Goal: Task Accomplishment & Management: Use online tool/utility

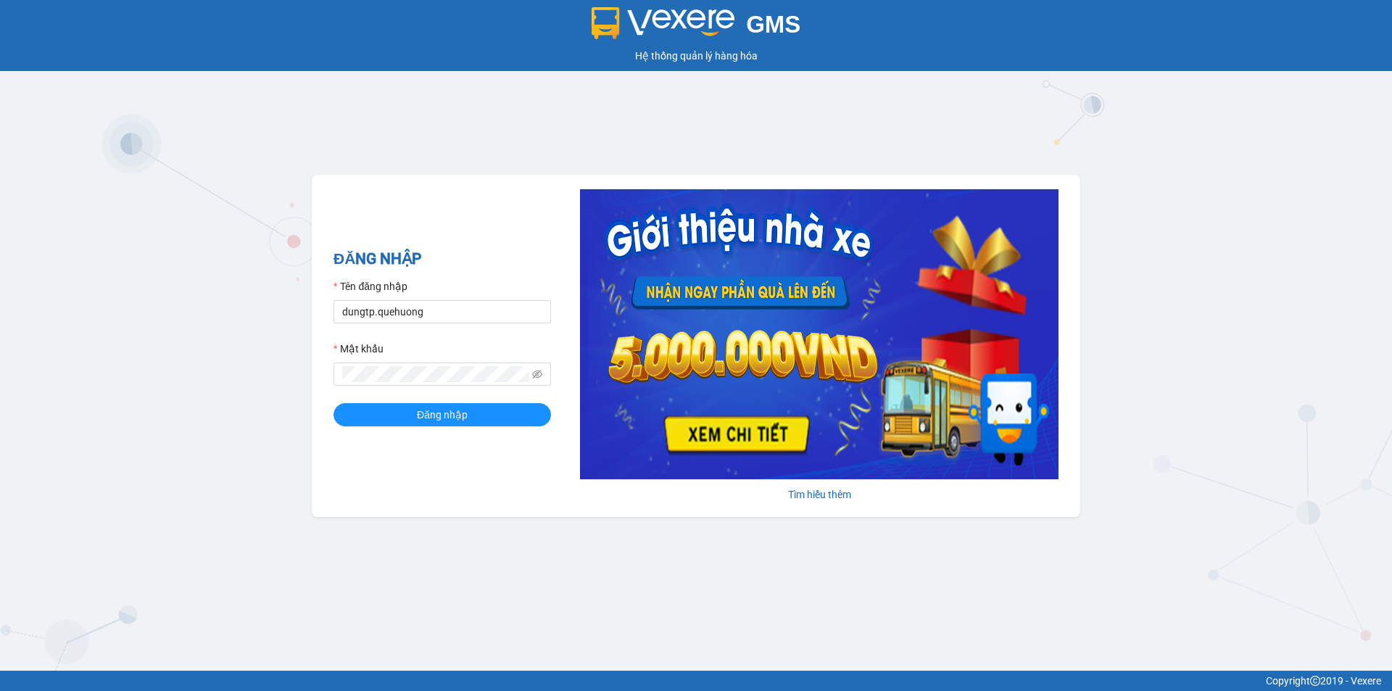
type input "phuongoanhkt.[GEOGRAPHIC_DATA]"
click at [437, 410] on span "Đăng nhập" at bounding box center [442, 415] width 51 height 16
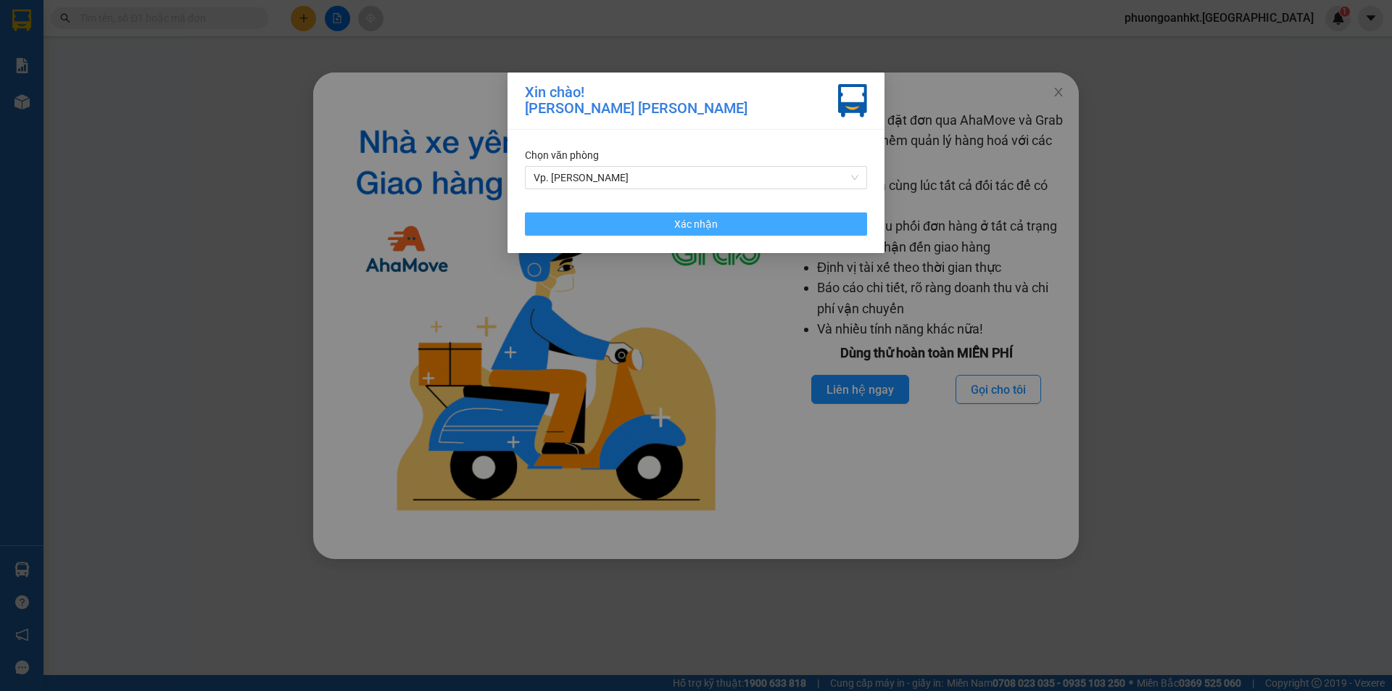
click at [749, 224] on button "Xác nhận" at bounding box center [696, 223] width 342 height 23
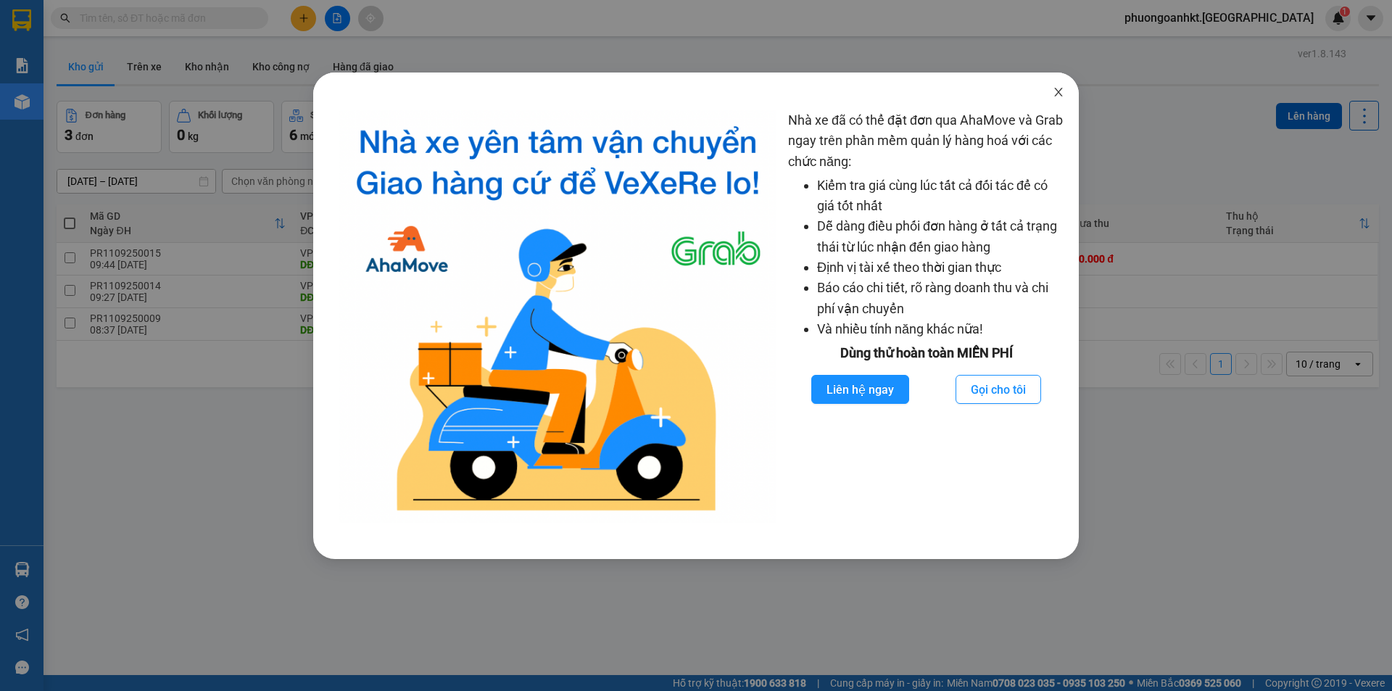
drag, startPoint x: 1054, startPoint y: 89, endPoint x: 1037, endPoint y: 96, distance: 17.9
click at [1054, 89] on icon "close" at bounding box center [1059, 92] width 12 height 12
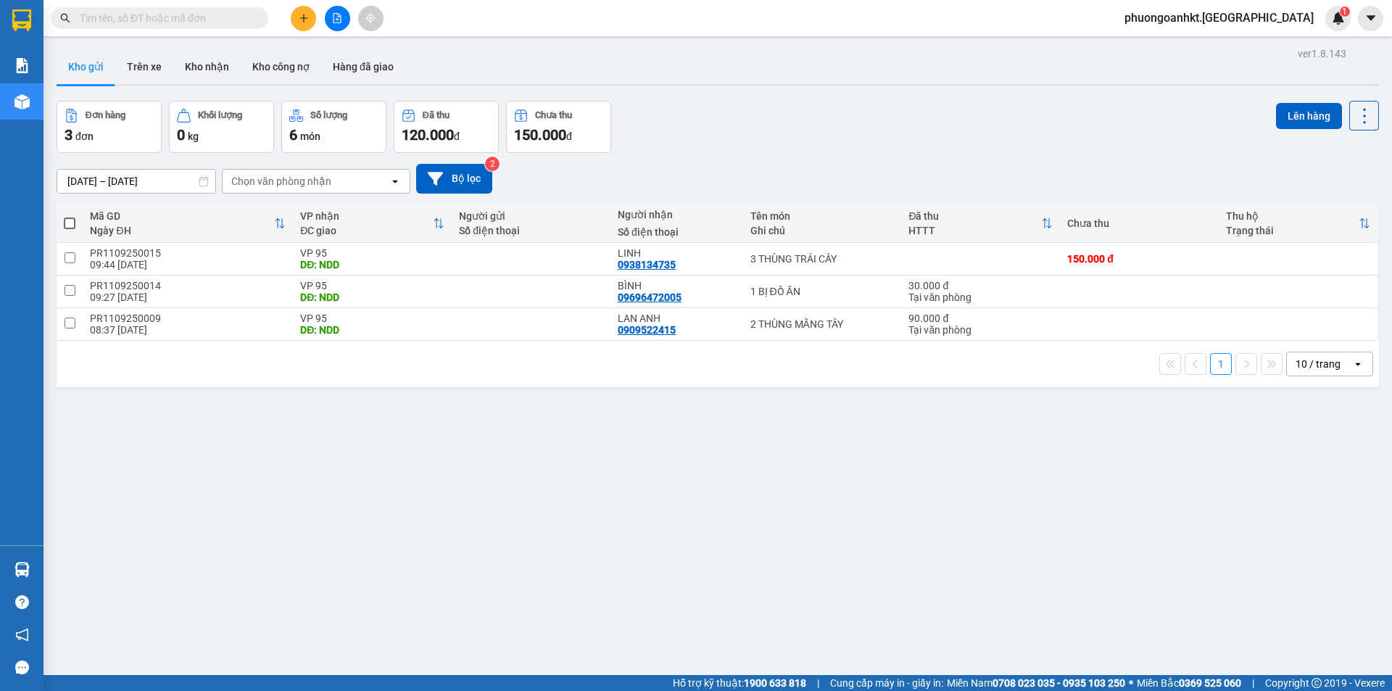
click at [186, 20] on input "text" at bounding box center [165, 18] width 171 height 16
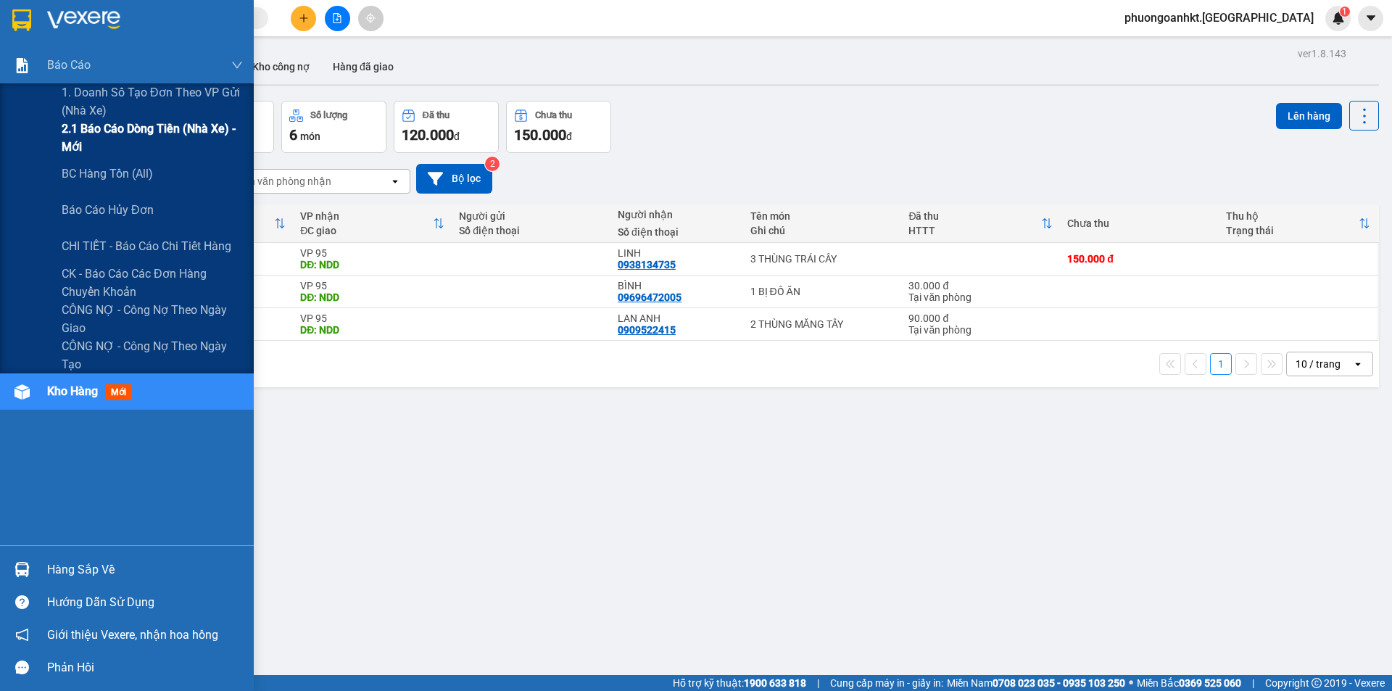
click at [150, 133] on span "2.1 Báo cáo dòng tiền (nhà xe) - mới" at bounding box center [152, 138] width 181 height 36
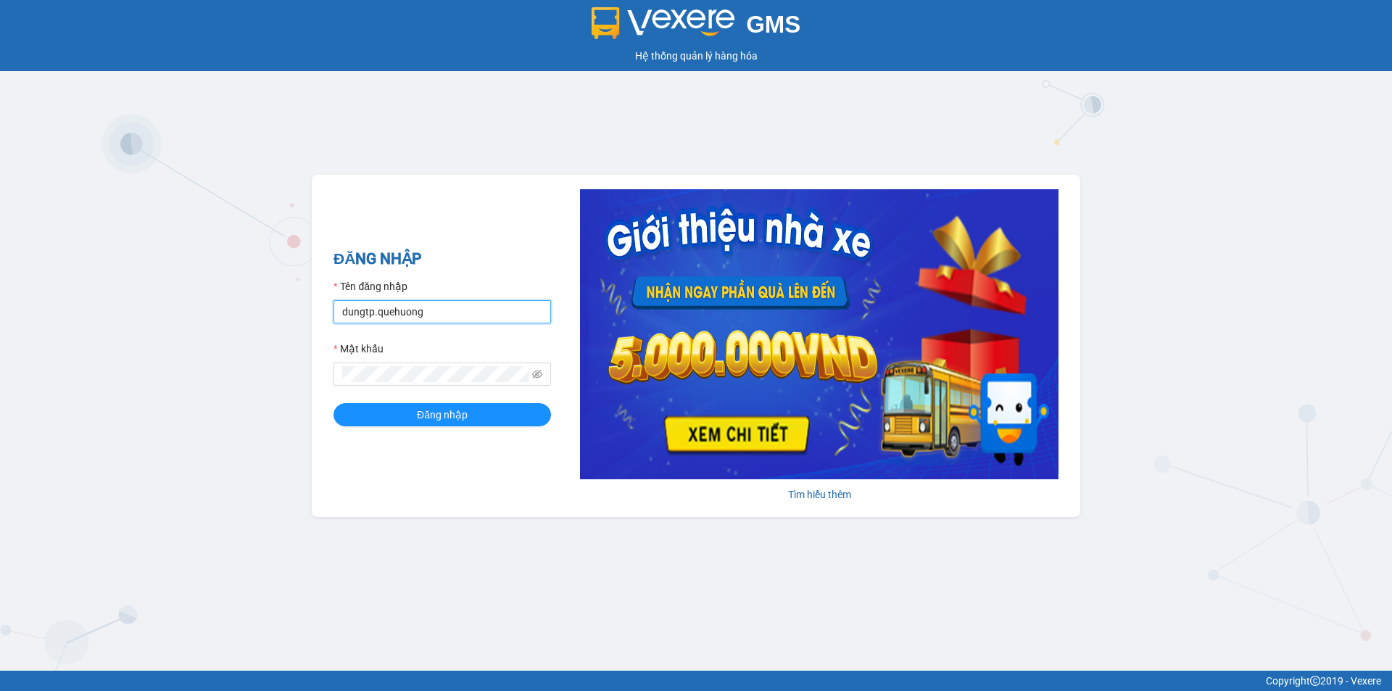
click at [536, 316] on input "dungtp.quehuong" at bounding box center [441, 311] width 217 height 23
type input "phuongoanhkt.[GEOGRAPHIC_DATA]"
click at [417, 420] on span "Đăng nhập" at bounding box center [442, 415] width 51 height 16
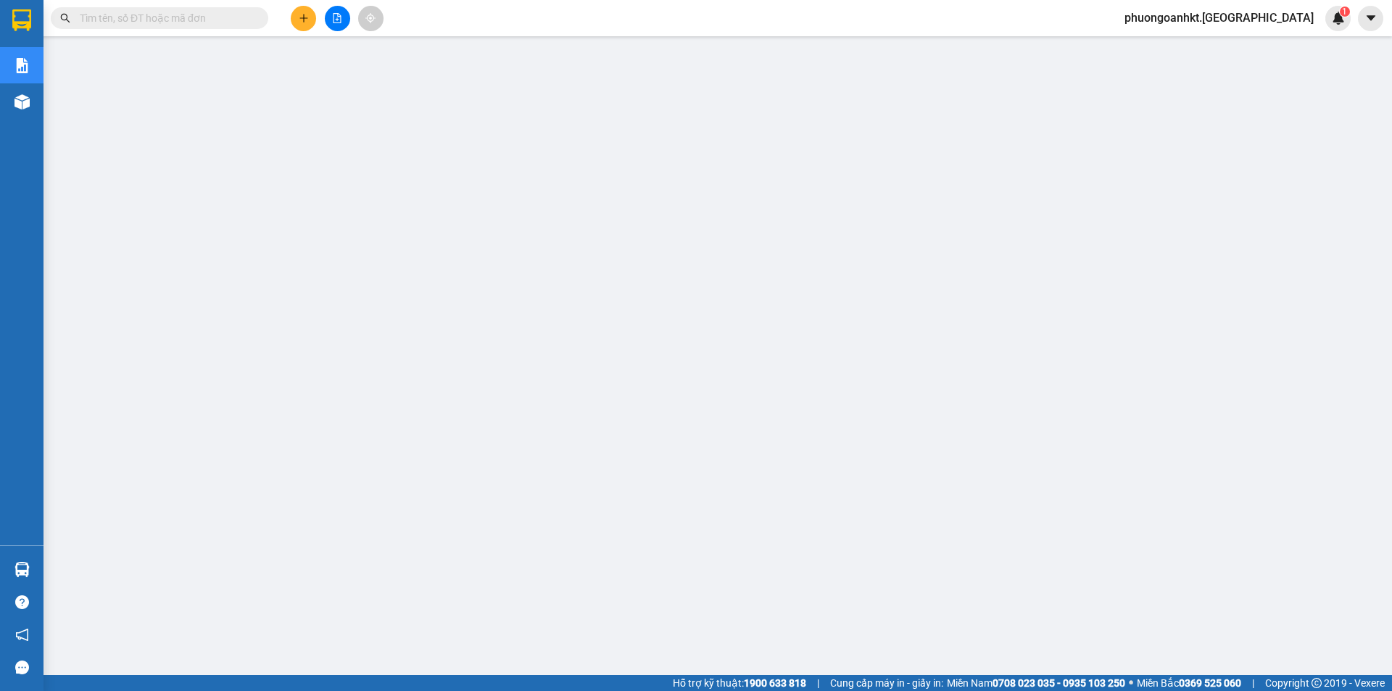
click at [202, 17] on input "text" at bounding box center [165, 18] width 171 height 16
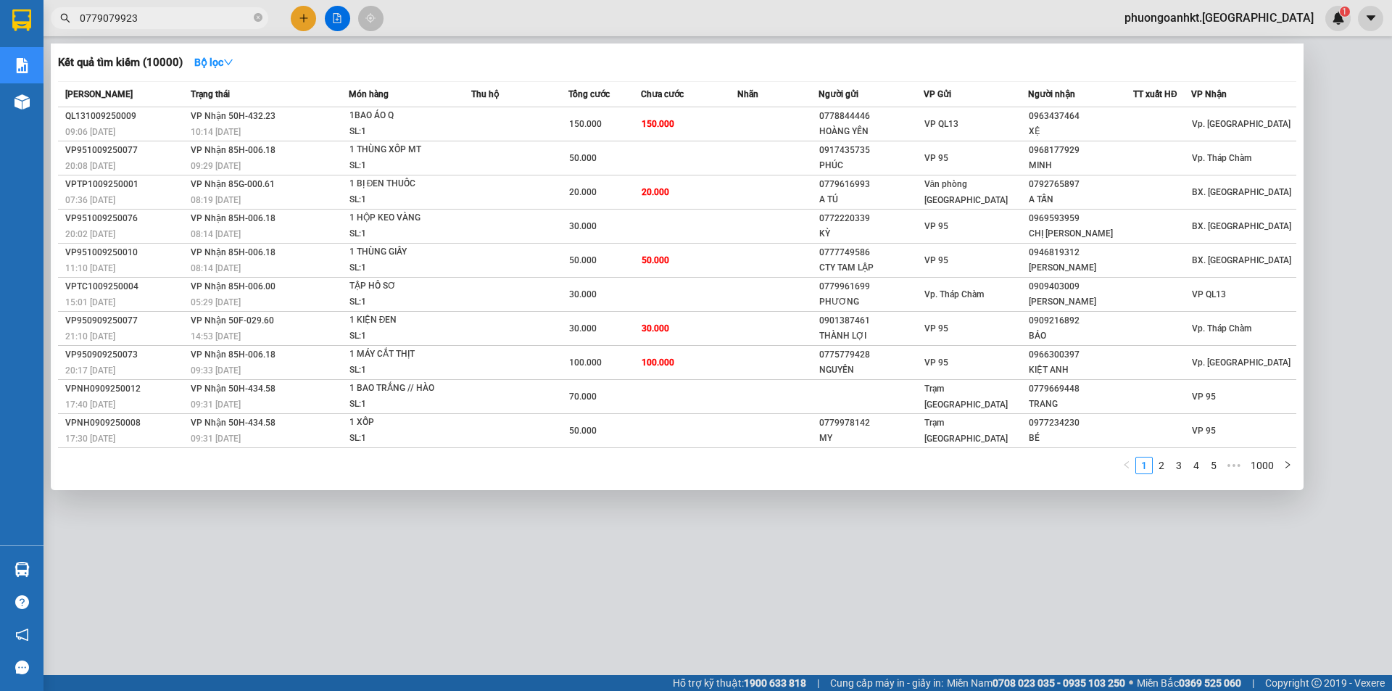
type input "0779079923"
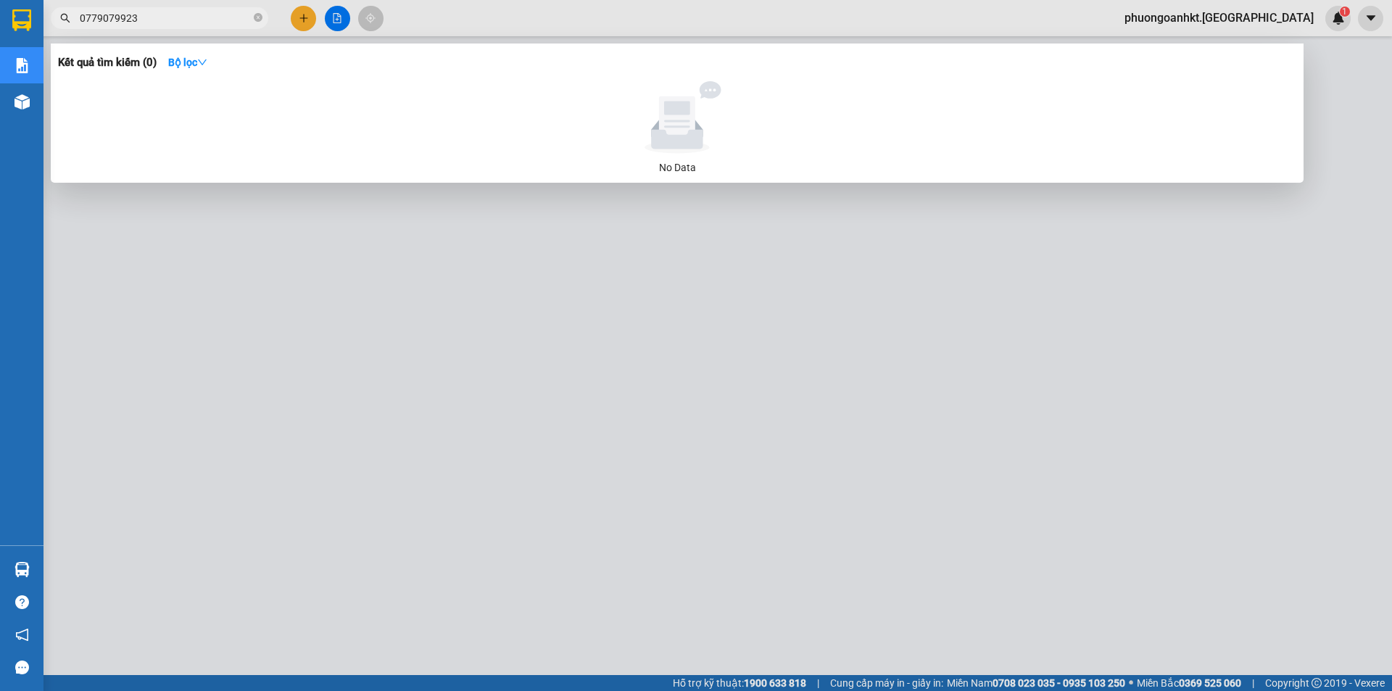
click at [342, 20] on div at bounding box center [696, 345] width 1392 height 691
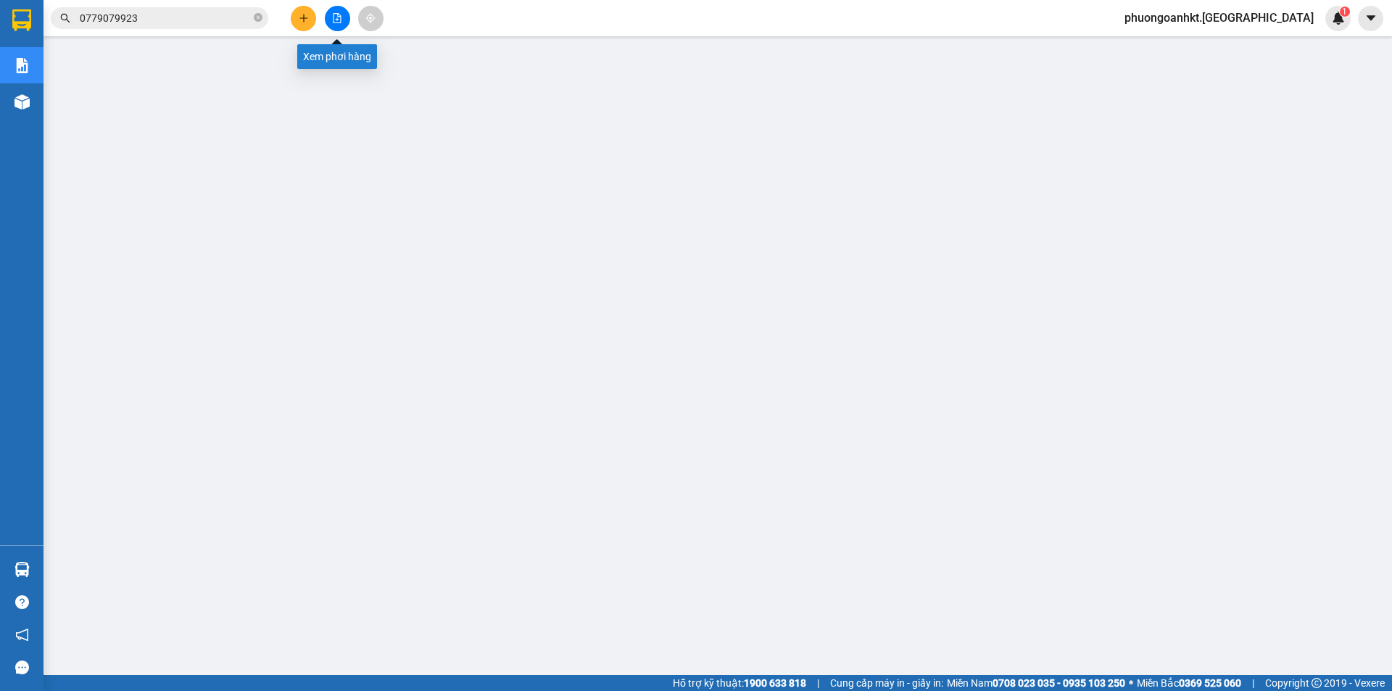
click at [332, 17] on icon "file-add" at bounding box center [337, 18] width 10 height 10
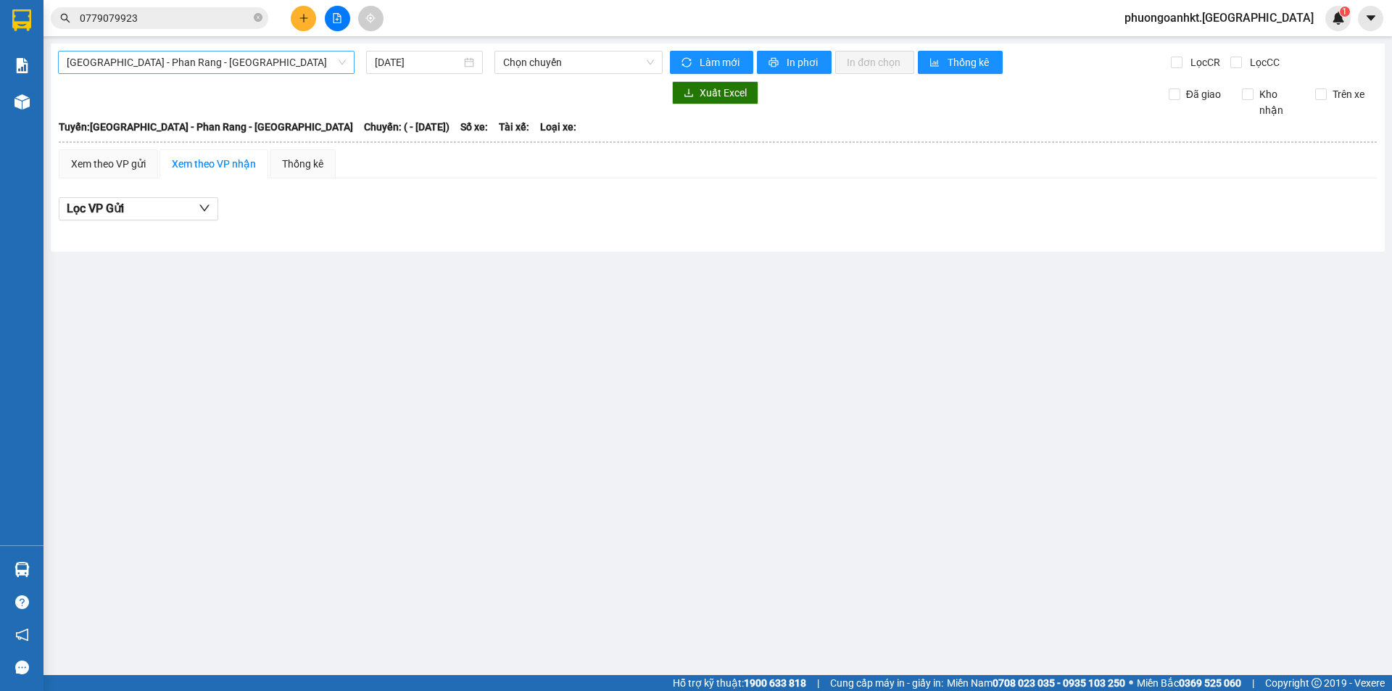
click at [339, 66] on span "Sài Gòn - Phan Rang - Ninh Sơn" at bounding box center [206, 62] width 279 height 22
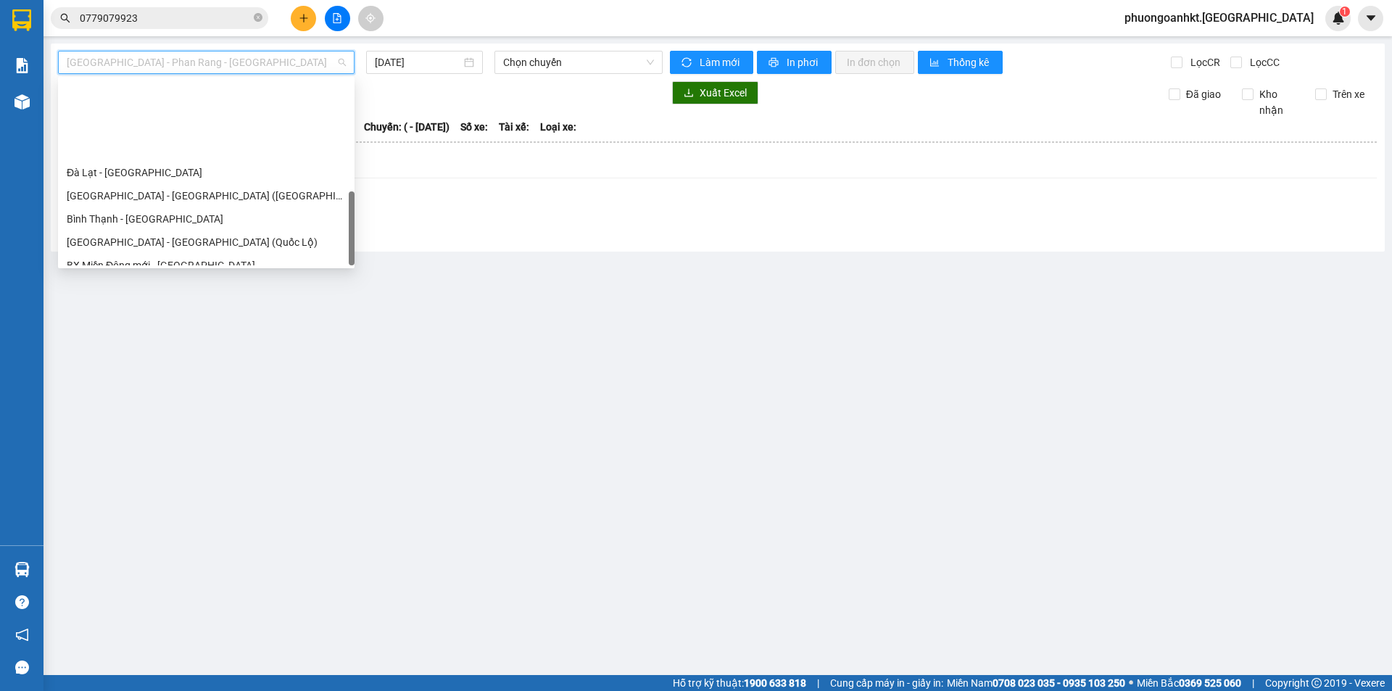
scroll to position [394, 0]
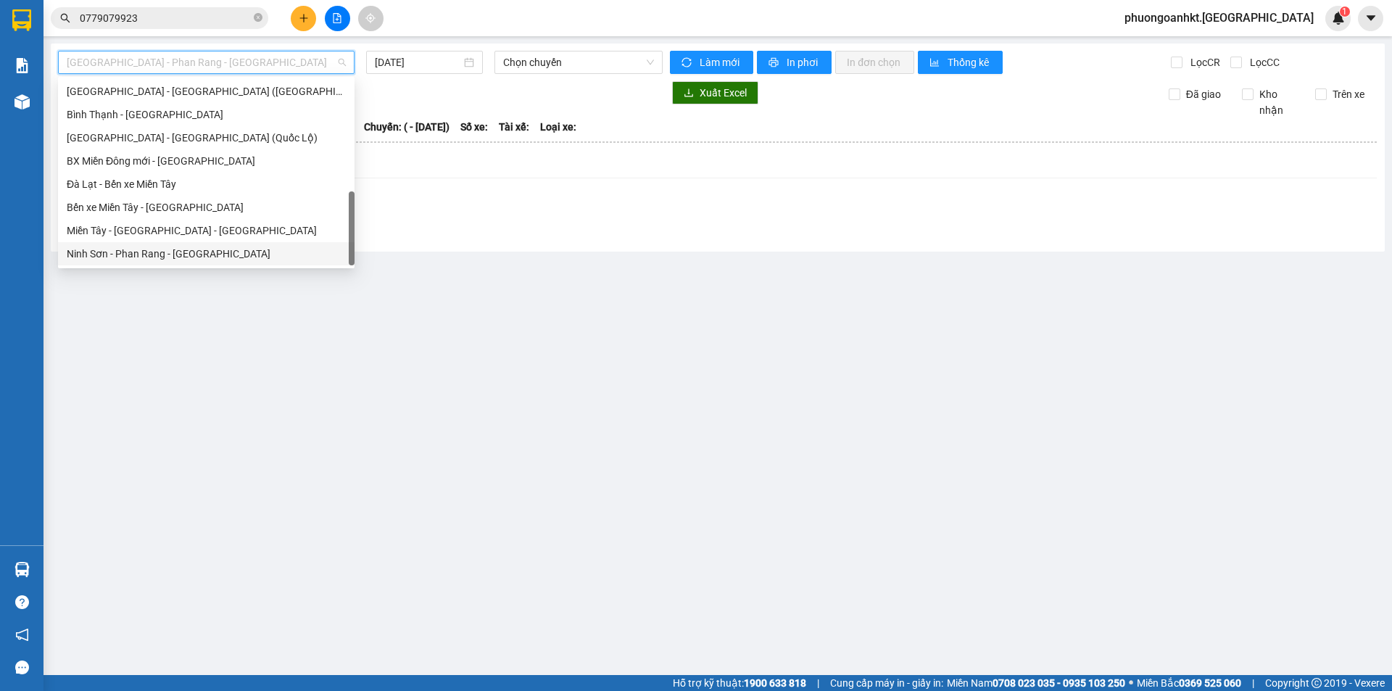
click at [141, 254] on div "Ninh Sơn - Phan Rang - Miền Tây" at bounding box center [206, 254] width 279 height 16
type input "11/09/2025"
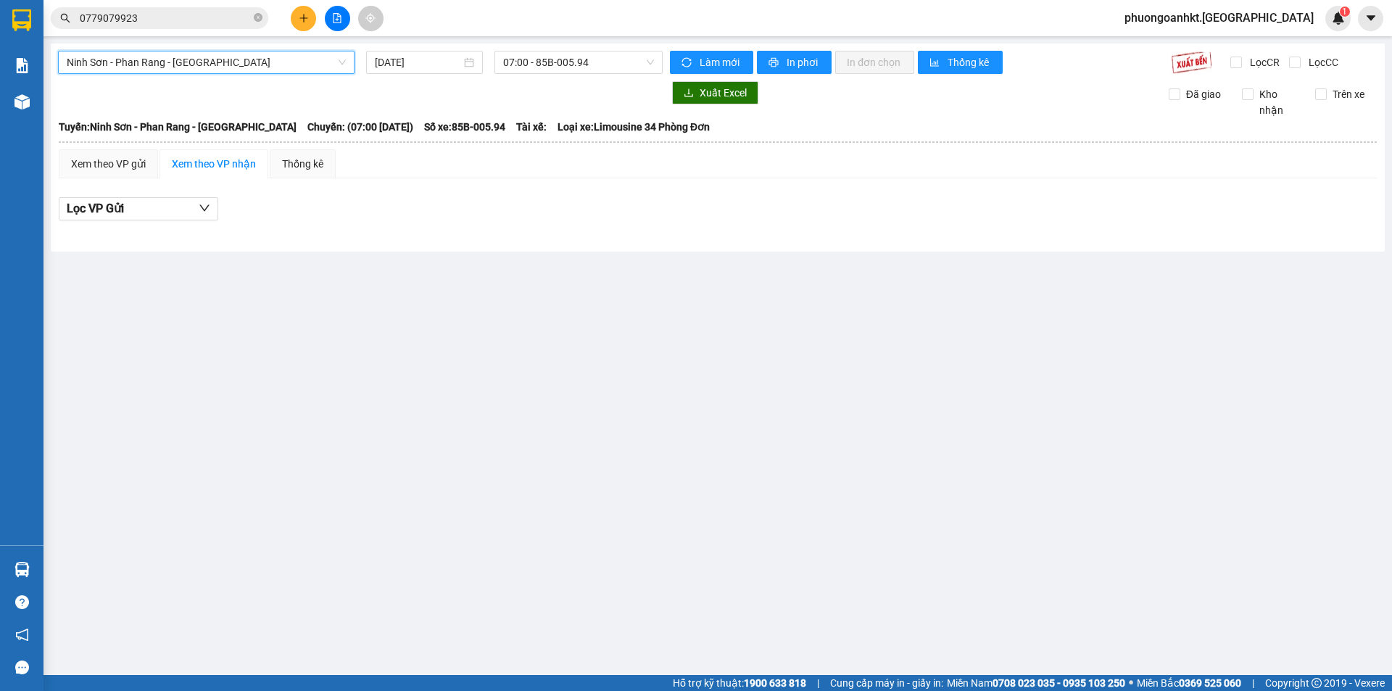
click at [272, 72] on span "Ninh Sơn - Phan Rang - Miền Tây" at bounding box center [206, 62] width 279 height 22
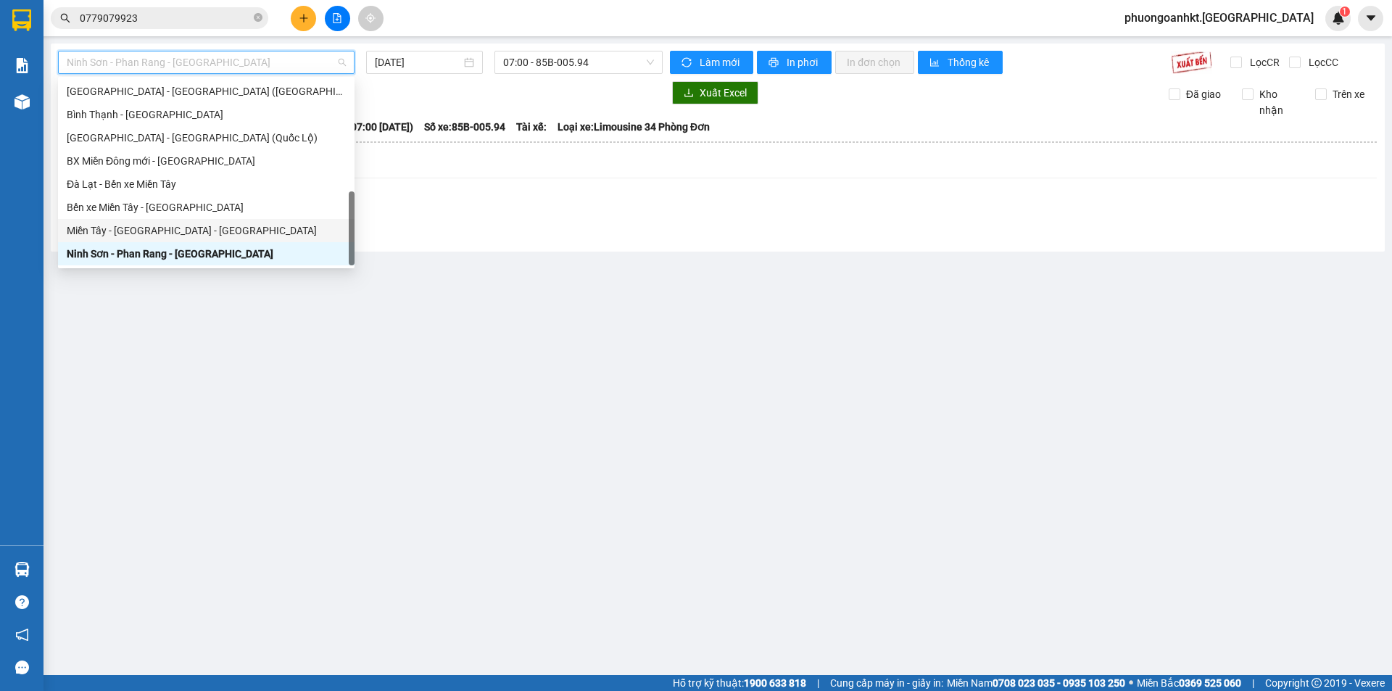
click at [181, 226] on div "Miền Tây - Phan Rang - Ninh Sơn" at bounding box center [206, 231] width 279 height 16
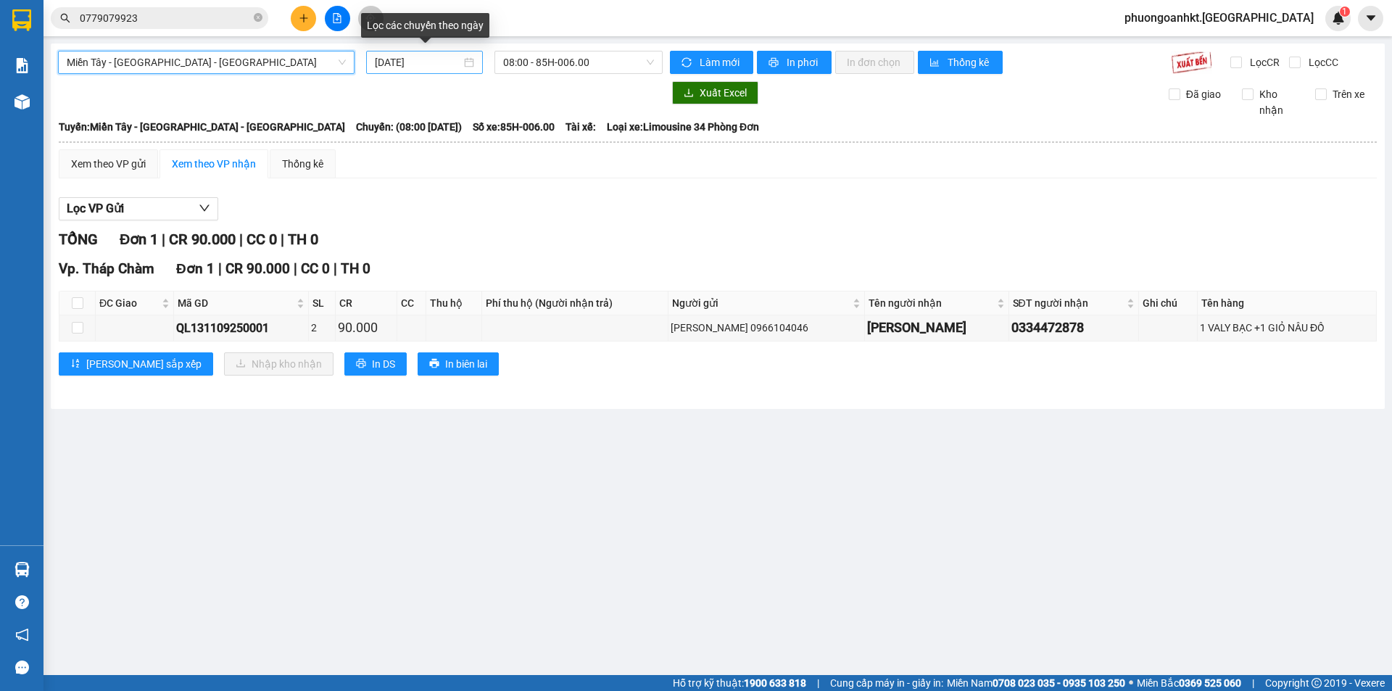
click at [464, 66] on div "11/09/2025" at bounding box center [424, 62] width 99 height 16
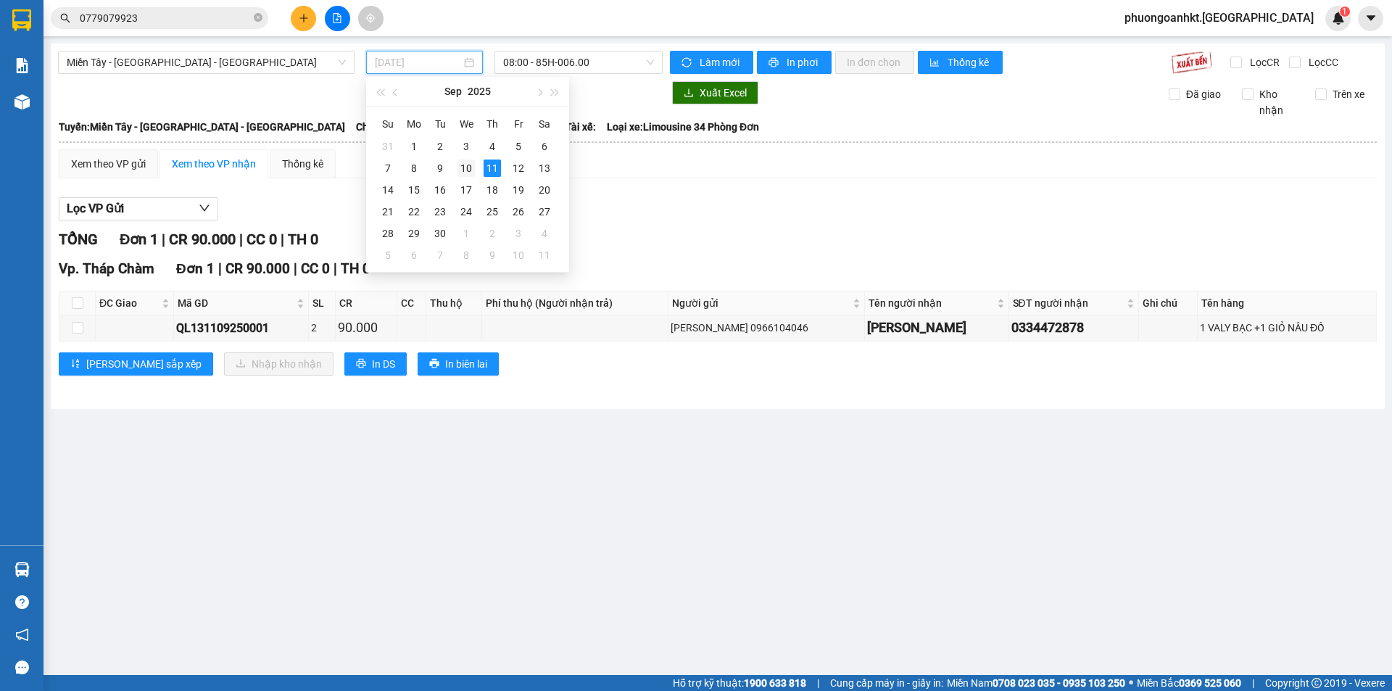
click at [467, 173] on div "10" at bounding box center [465, 167] width 17 height 17
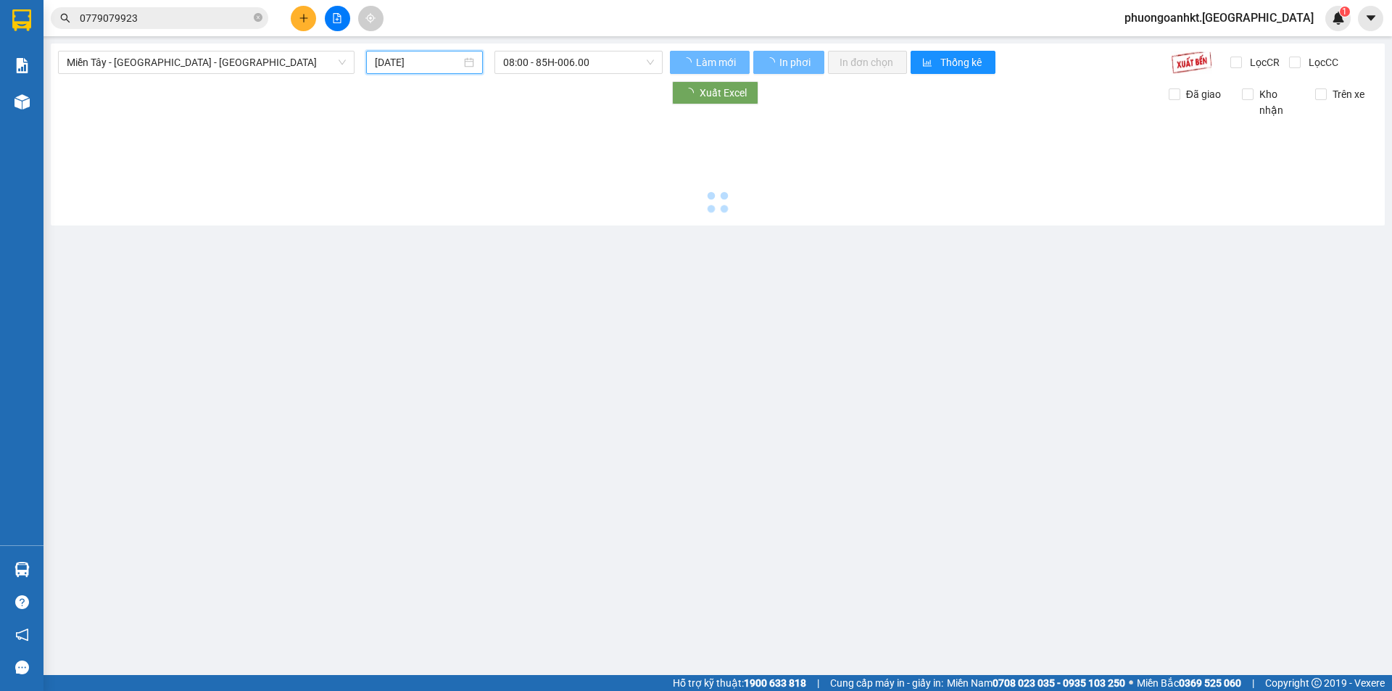
type input "10/09/2025"
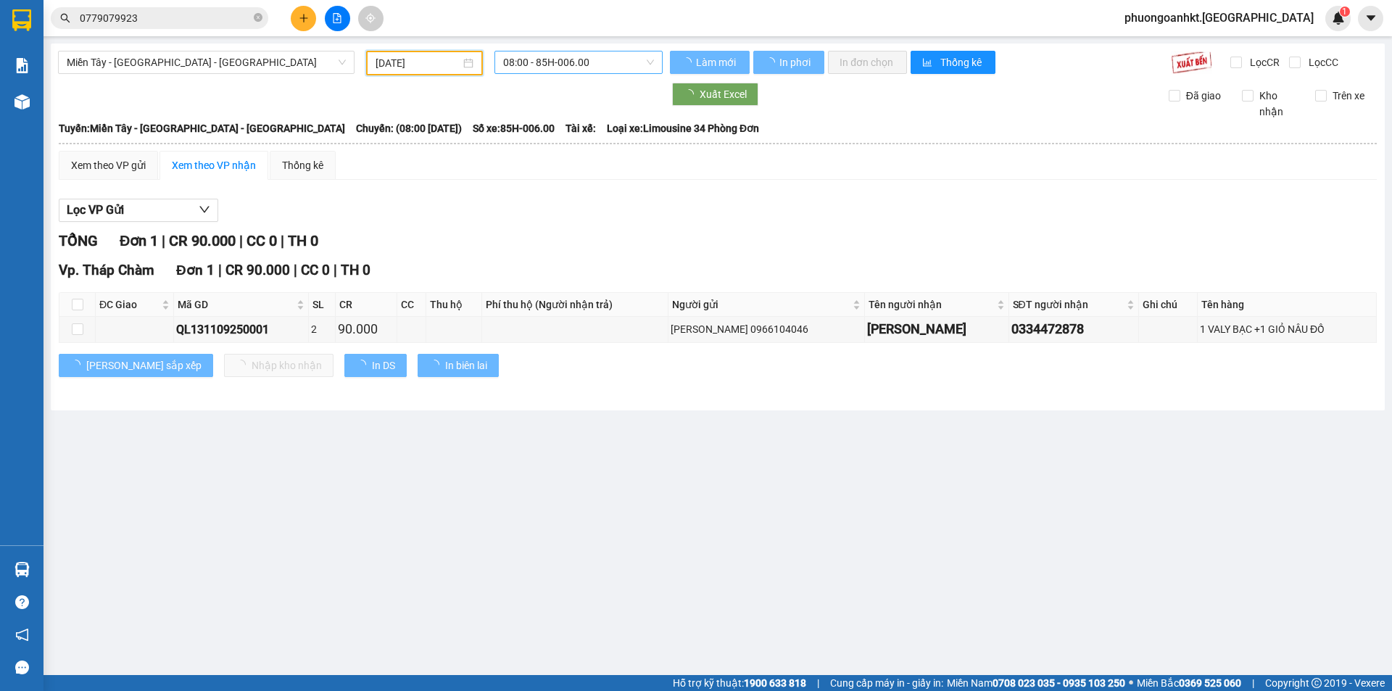
click at [615, 56] on span "08:00 - 85H-006.00" at bounding box center [578, 62] width 151 height 22
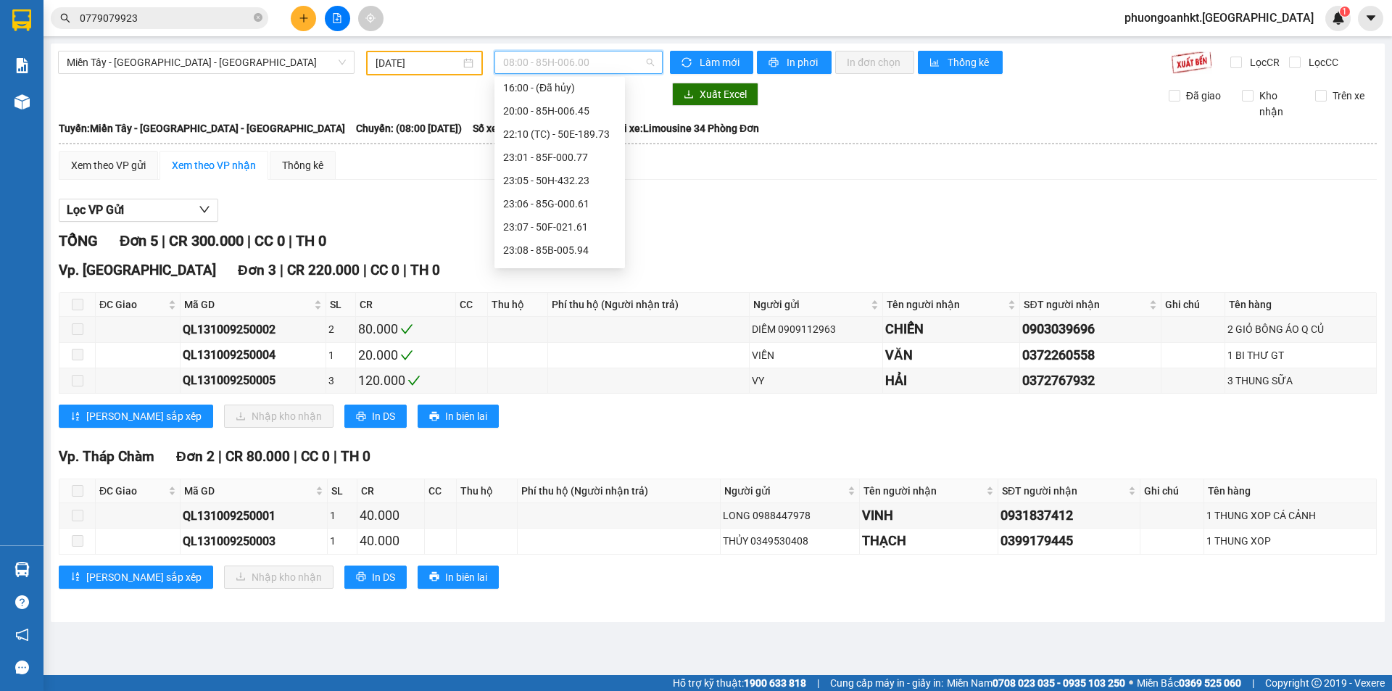
scroll to position [139, 0]
click at [578, 216] on div "23:07 - 50F-021.61" at bounding box center [559, 207] width 130 height 23
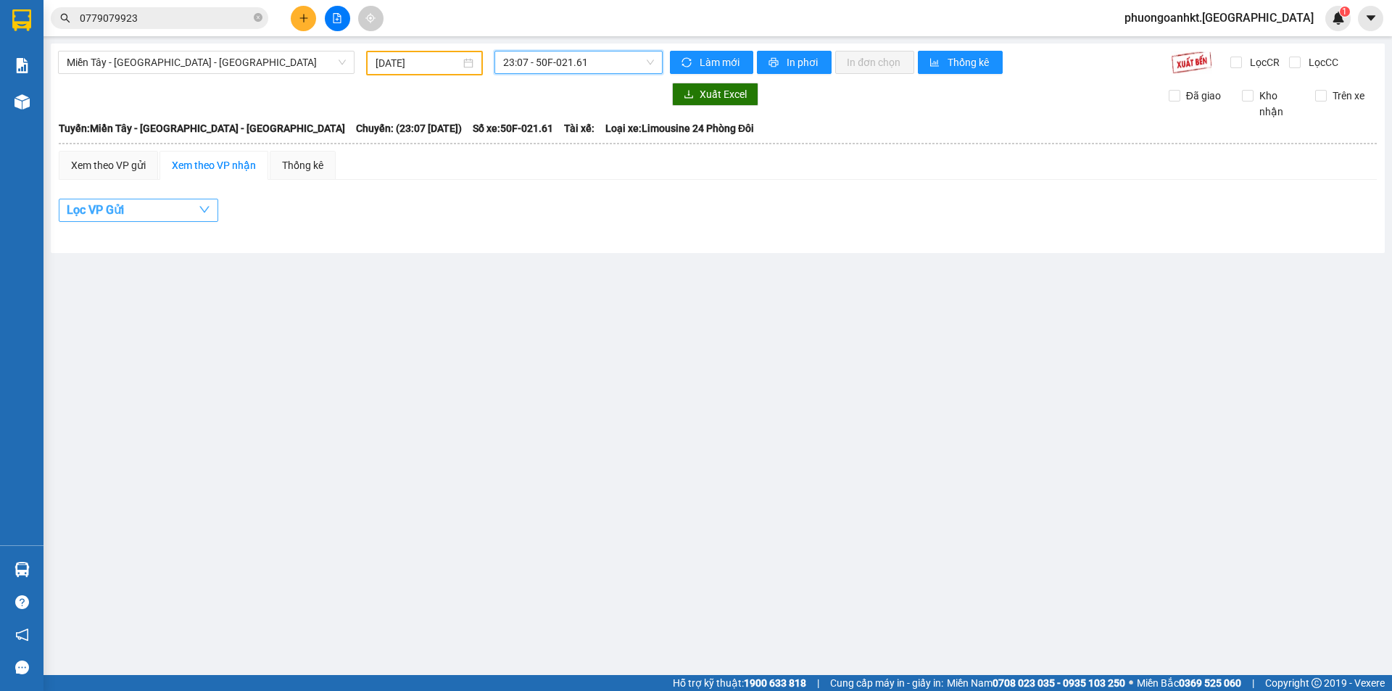
click at [204, 207] on icon "down" at bounding box center [205, 210] width 12 height 12
click at [298, 199] on div "Lọc VP Gửi" at bounding box center [718, 211] width 1318 height 24
click at [409, 205] on div "Lọc VP Gửi" at bounding box center [718, 211] width 1318 height 24
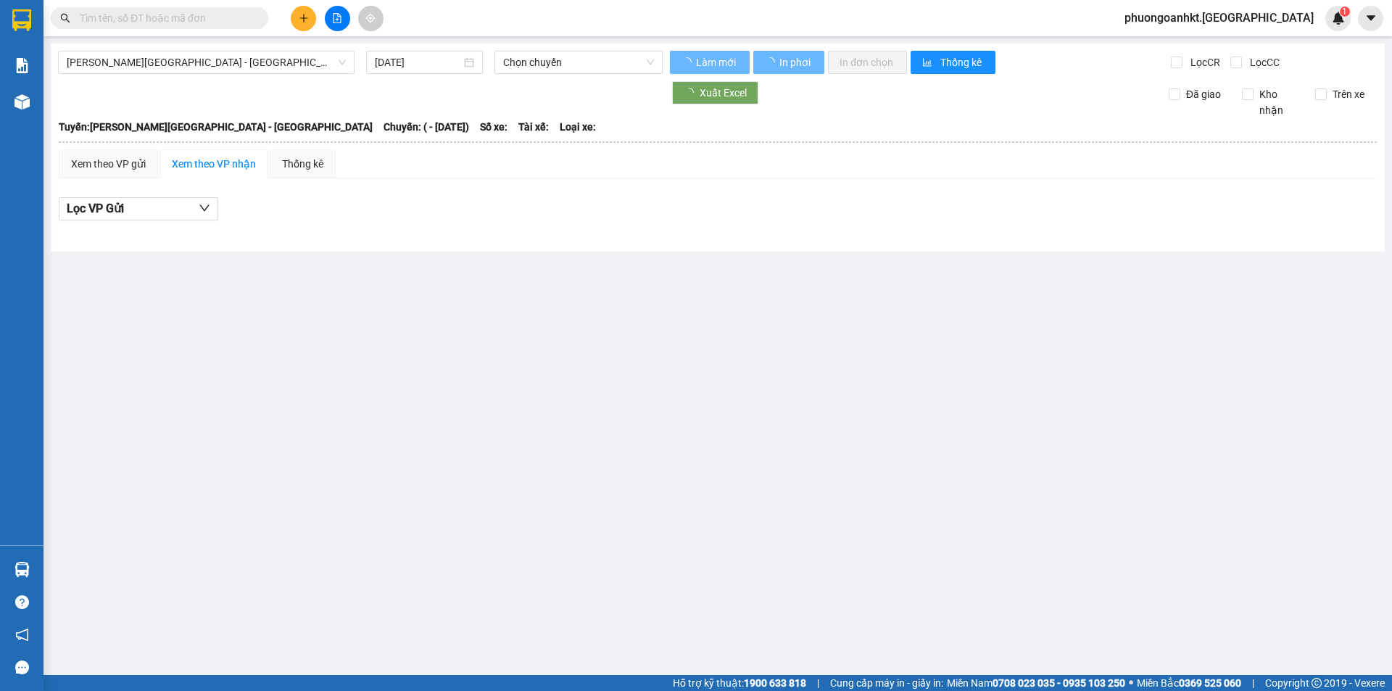
type input "[DATE]"
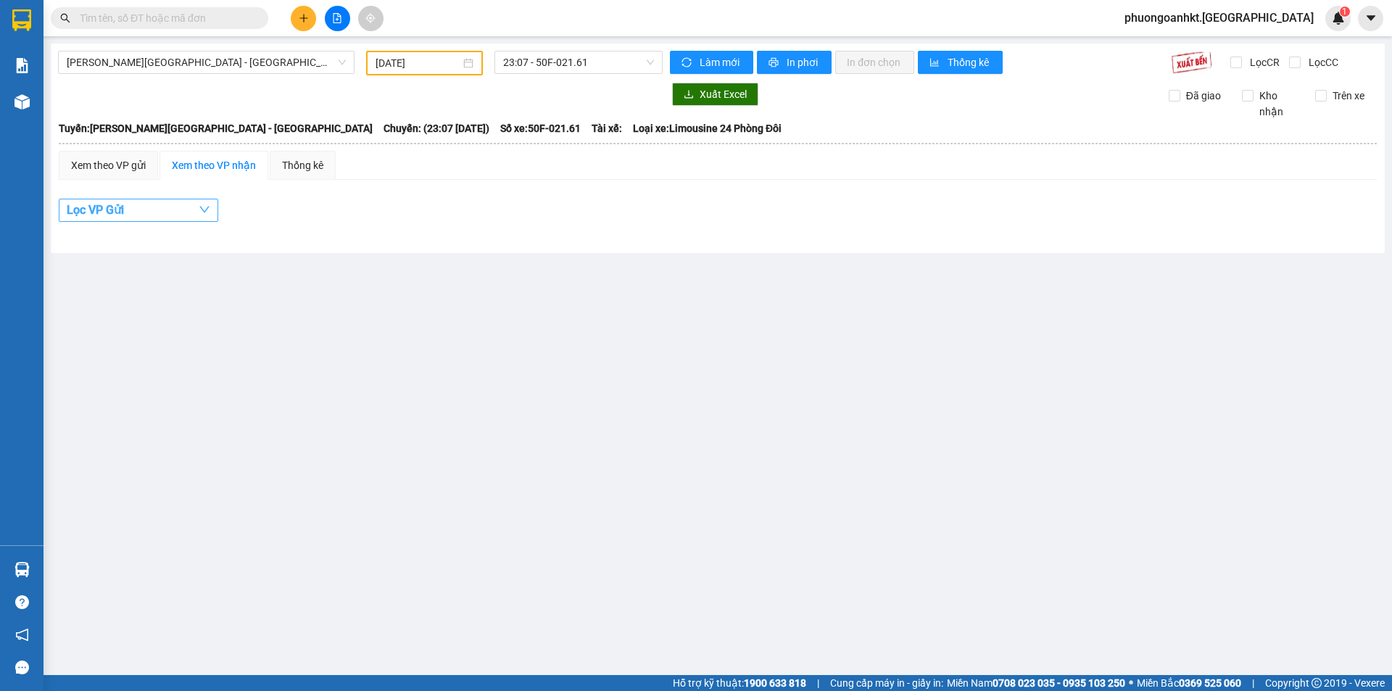
click at [202, 214] on icon "down" at bounding box center [205, 210] width 12 height 12
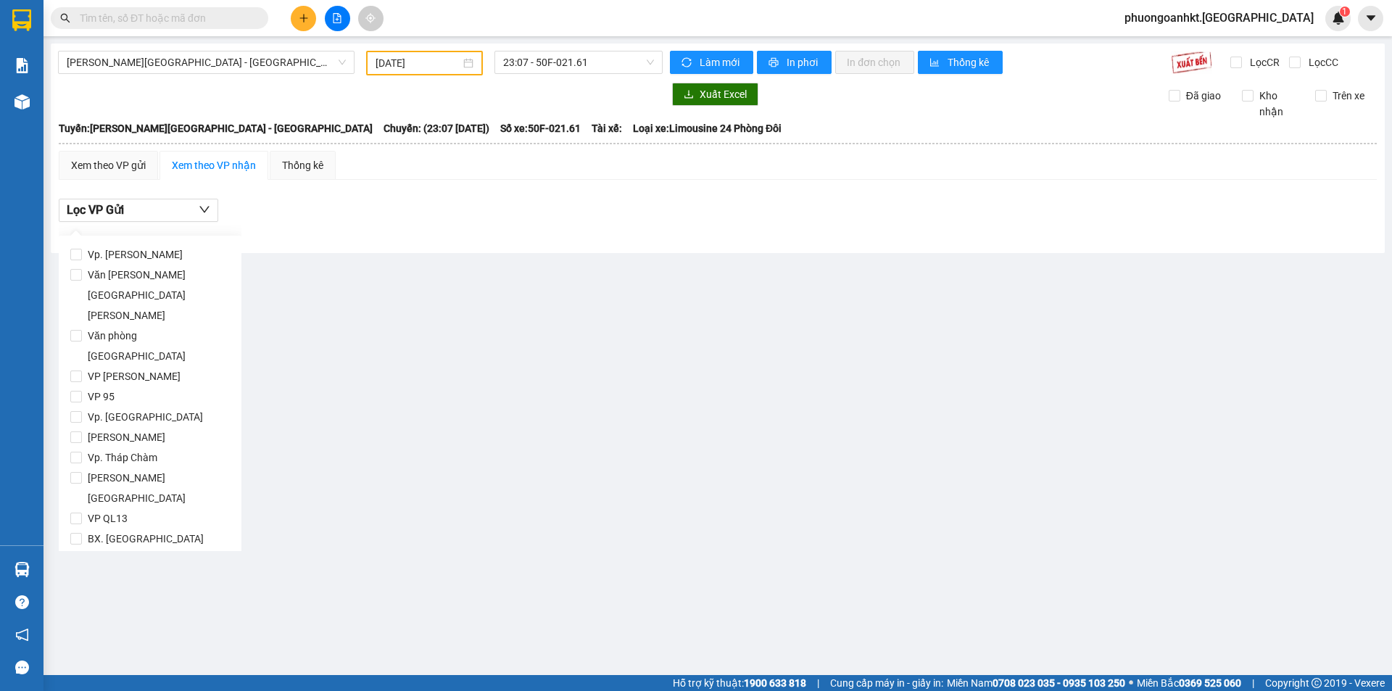
click at [352, 205] on div "Lọc VP Gửi" at bounding box center [718, 211] width 1318 height 24
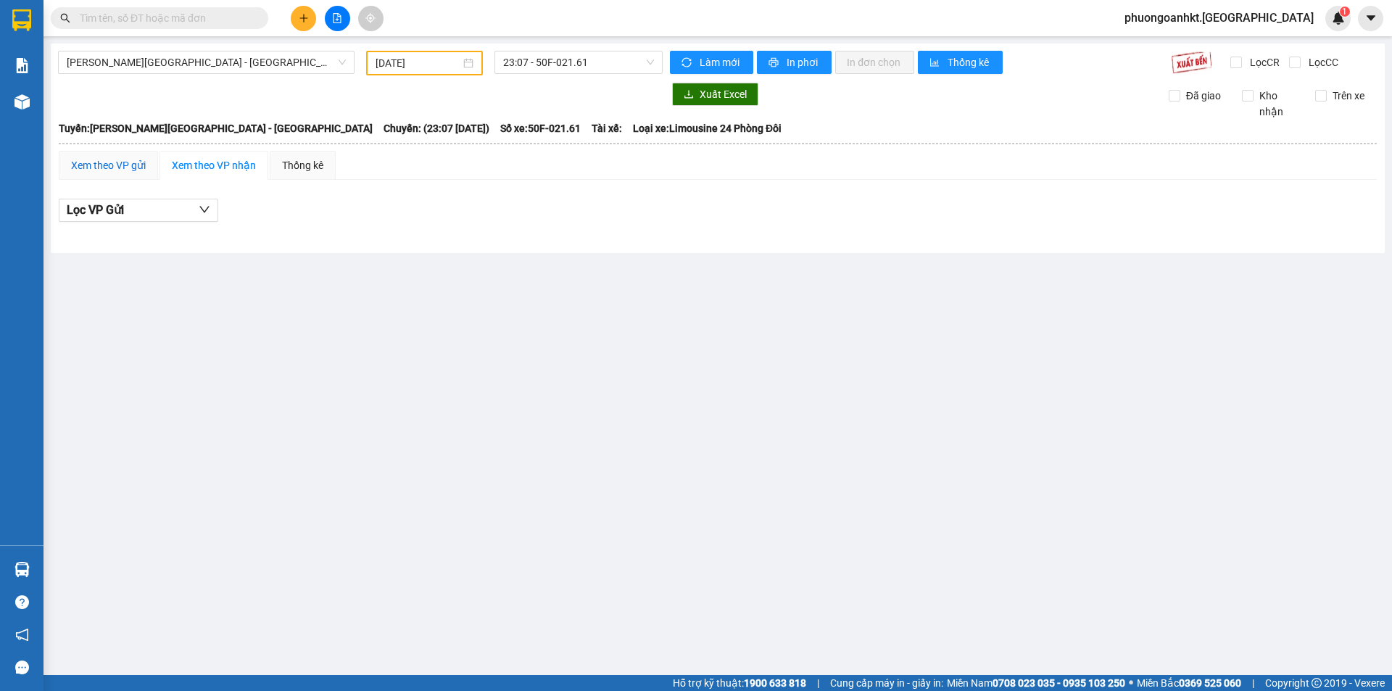
click at [88, 164] on div "Xem theo VP gửi" at bounding box center [108, 165] width 75 height 16
click at [193, 212] on button "Lọc VP nhận" at bounding box center [138, 210] width 159 height 23
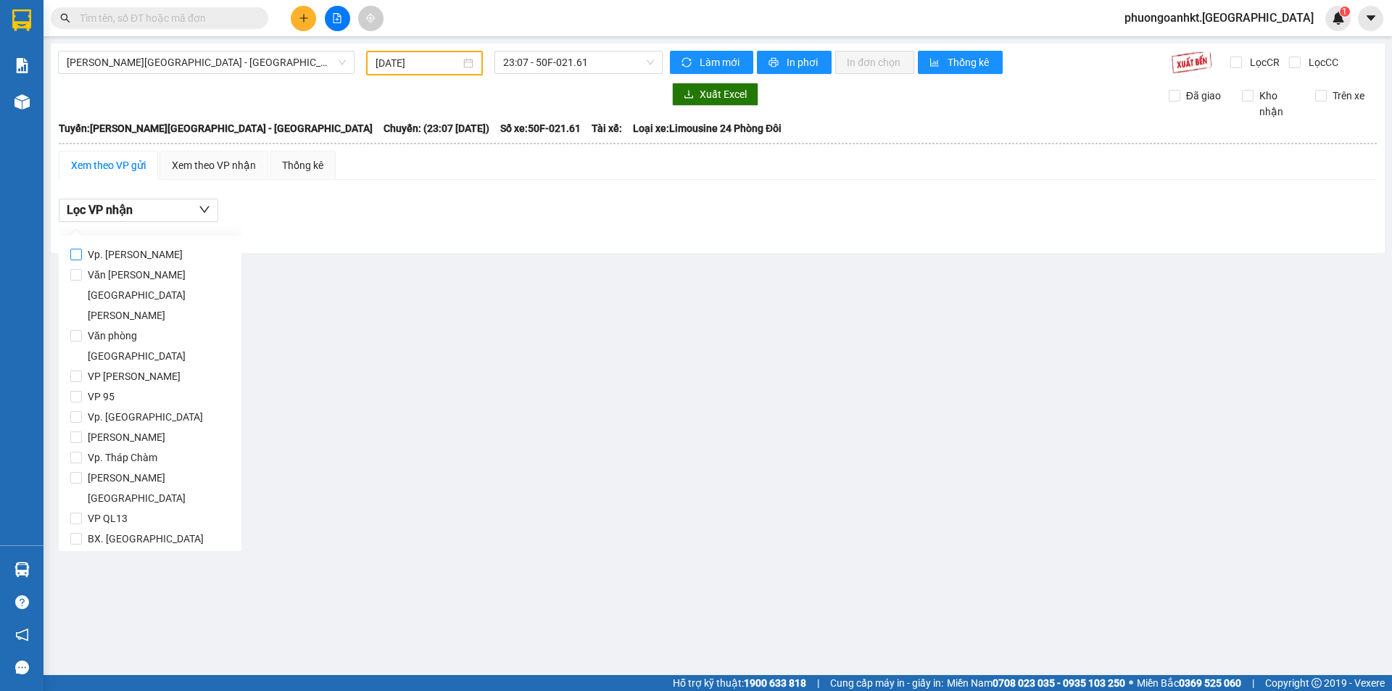
click at [147, 254] on span "Vp. [PERSON_NAME]" at bounding box center [135, 254] width 107 height 20
click at [82, 254] on input "Vp. [PERSON_NAME]" at bounding box center [76, 255] width 12 height 12
checkbox input "true"
click at [83, 593] on span "Lọc" at bounding box center [90, 601] width 17 height 16
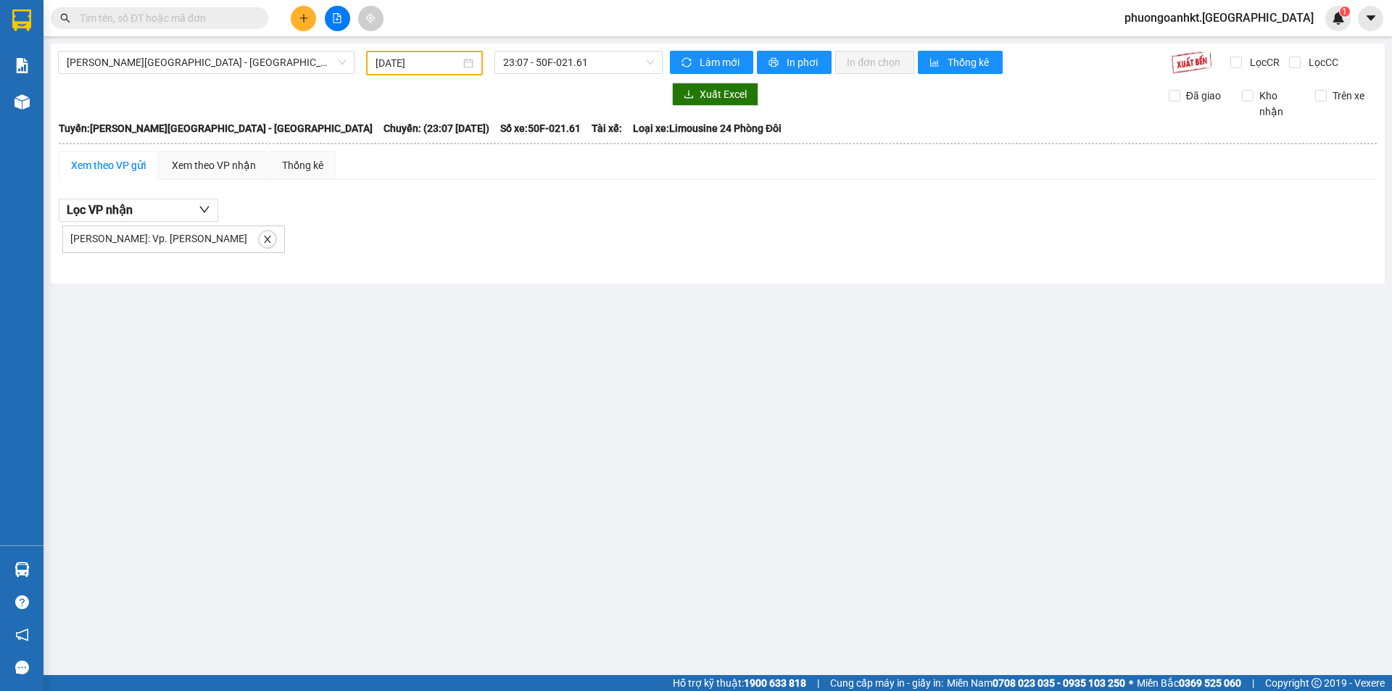
click at [465, 62] on div "10/09/2025" at bounding box center [424, 63] width 98 height 16
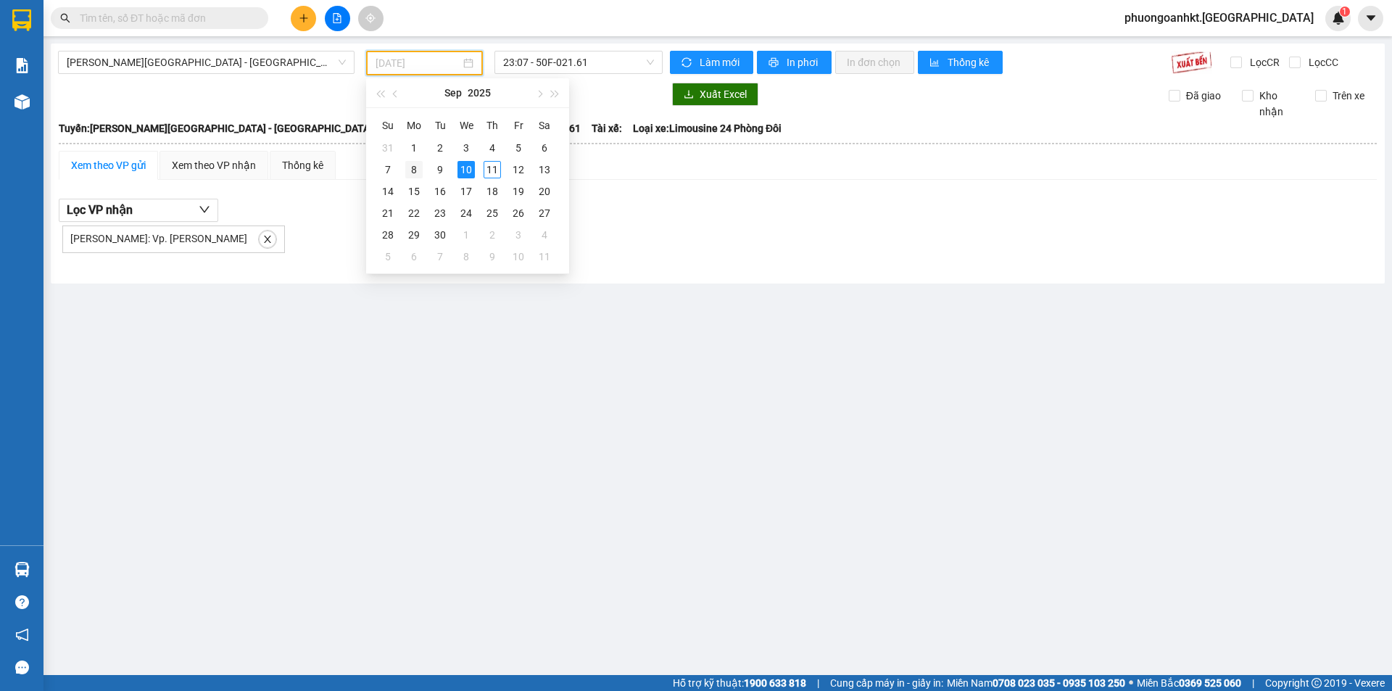
click at [416, 170] on div "8" at bounding box center [413, 169] width 17 height 17
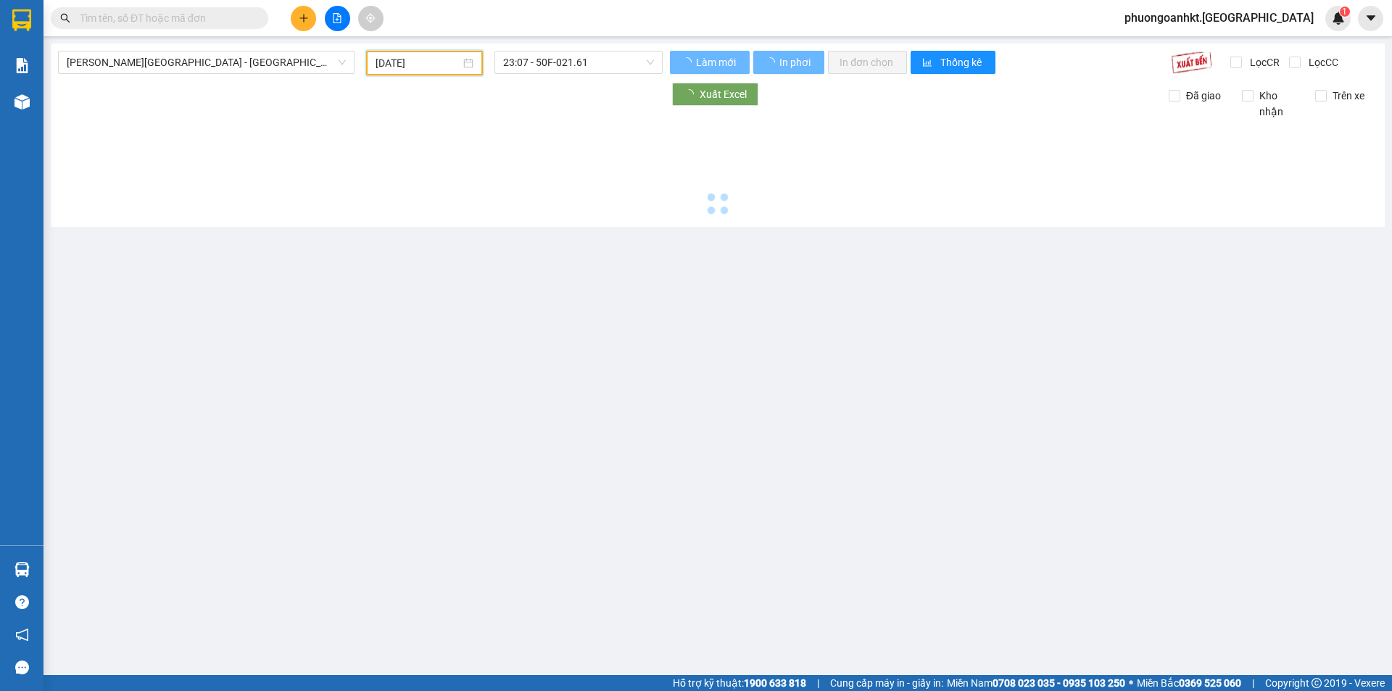
type input "08/09/2025"
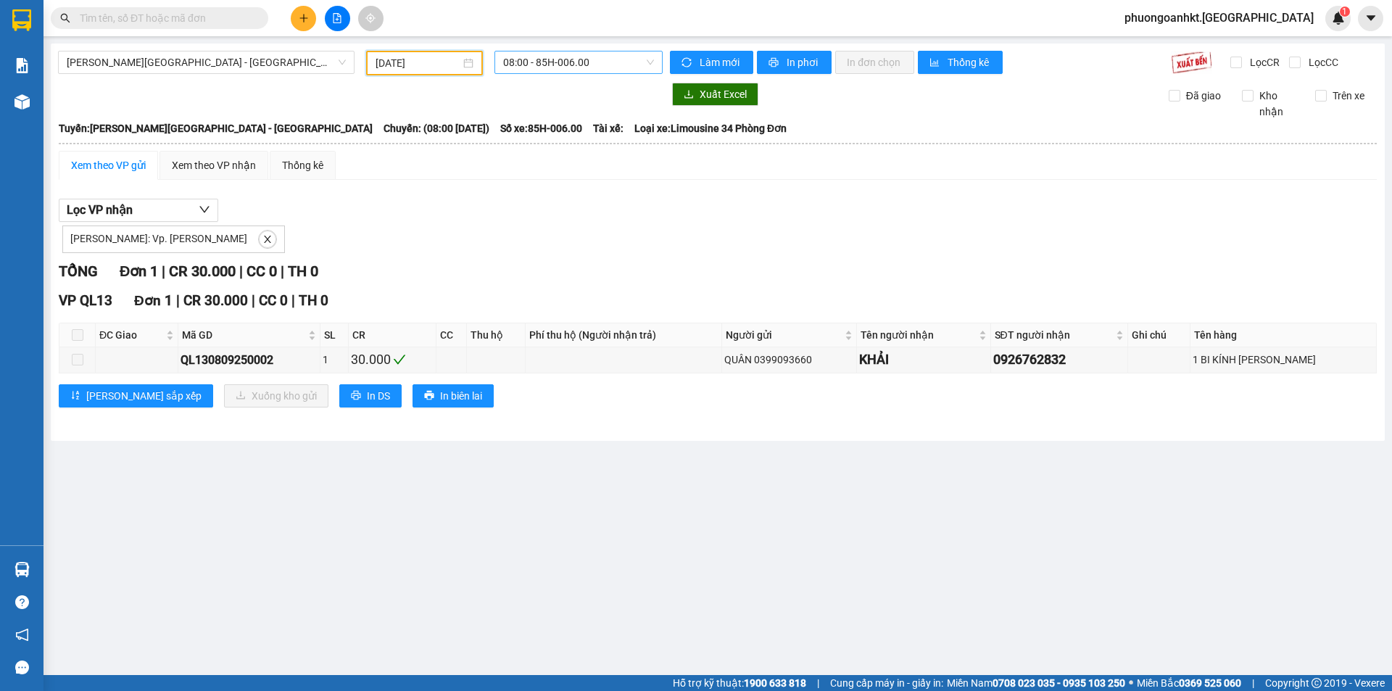
click at [601, 60] on span "08:00 - 85H-006.00" at bounding box center [578, 62] width 151 height 22
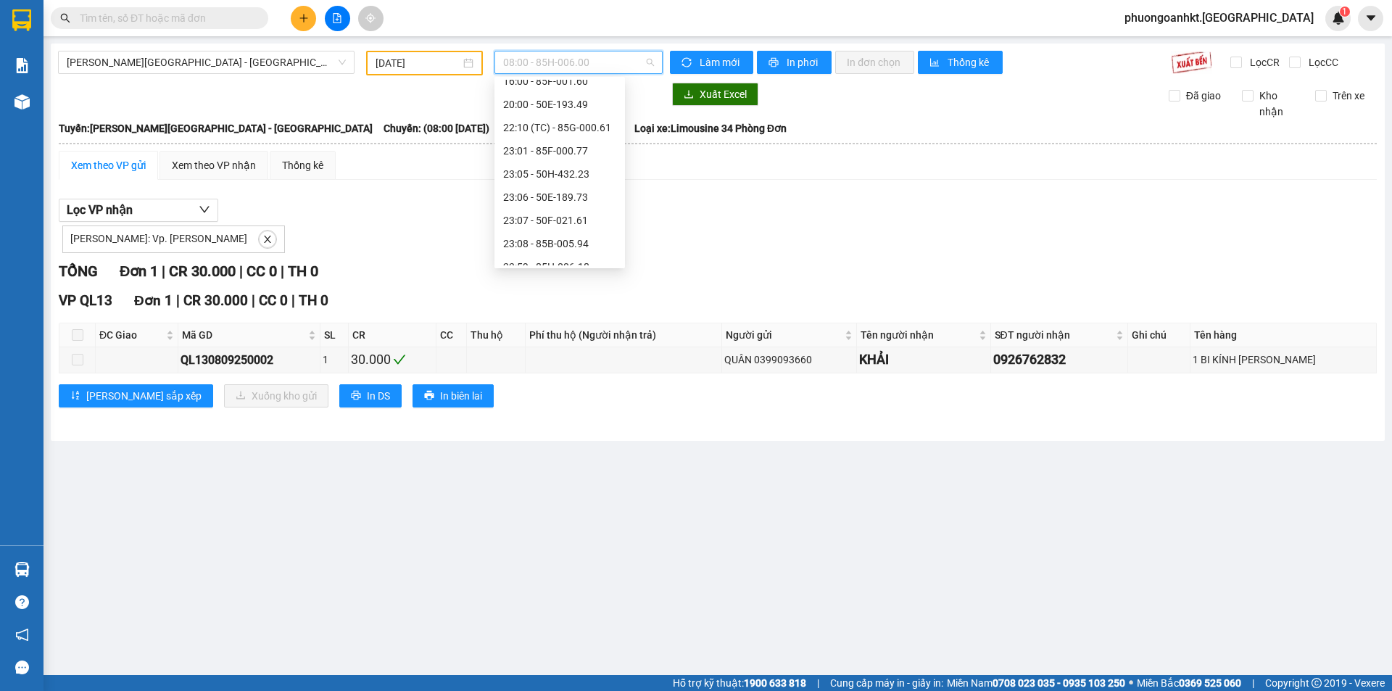
scroll to position [139, 0]
click at [583, 203] on div "23:07 - 50F-021.61" at bounding box center [559, 207] width 113 height 16
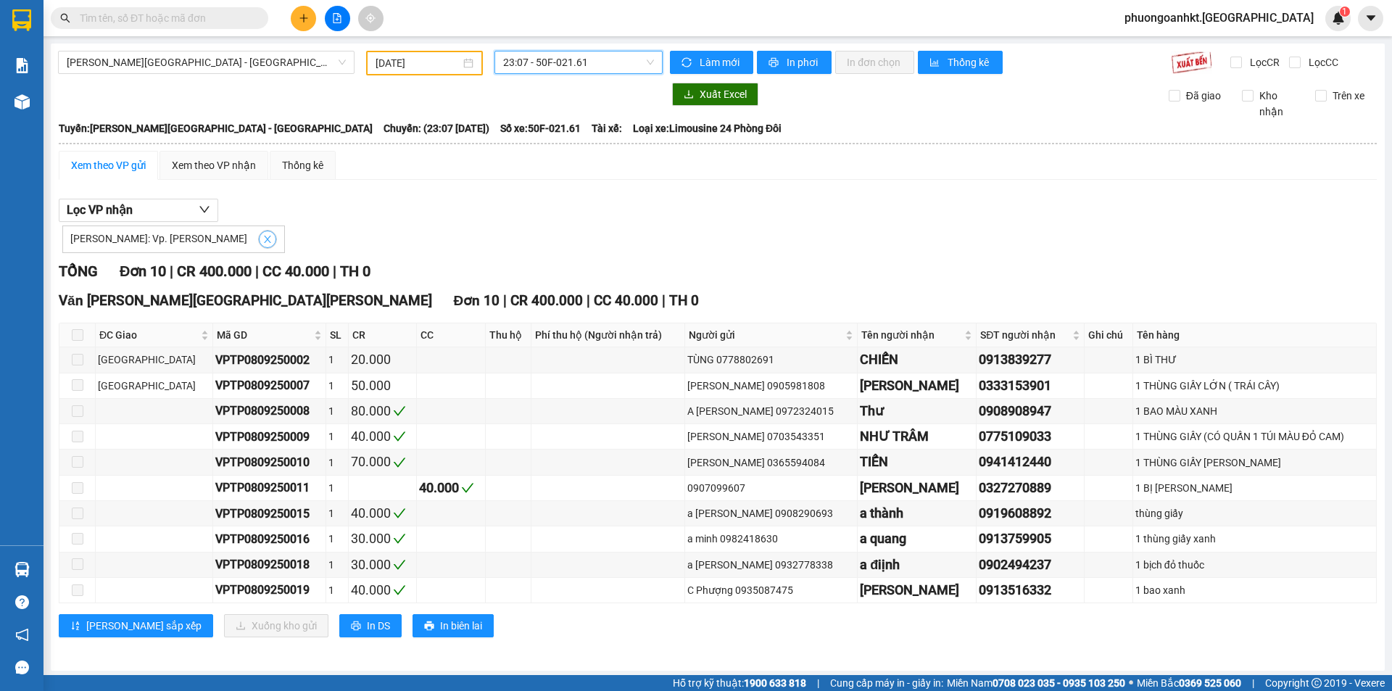
click at [264, 239] on icon "close" at bounding box center [267, 239] width 7 height 7
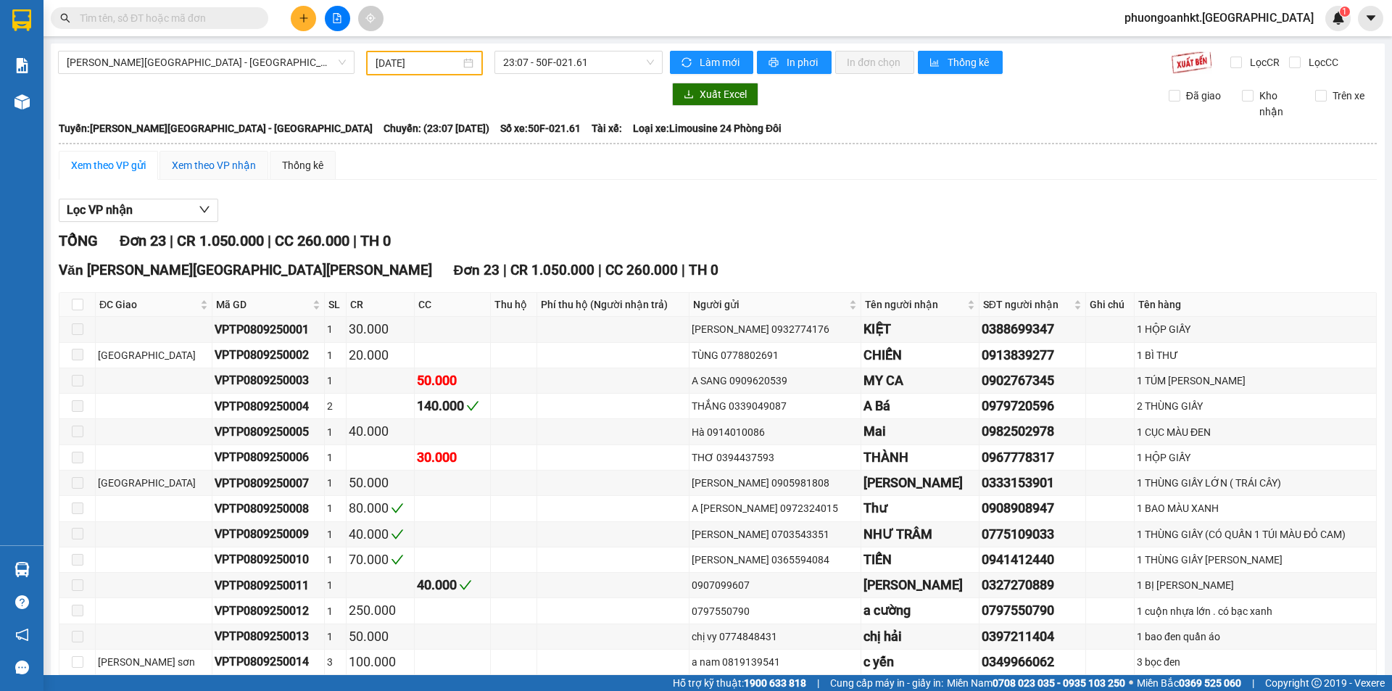
click at [231, 160] on div "Xem theo VP nhận" at bounding box center [214, 165] width 84 height 16
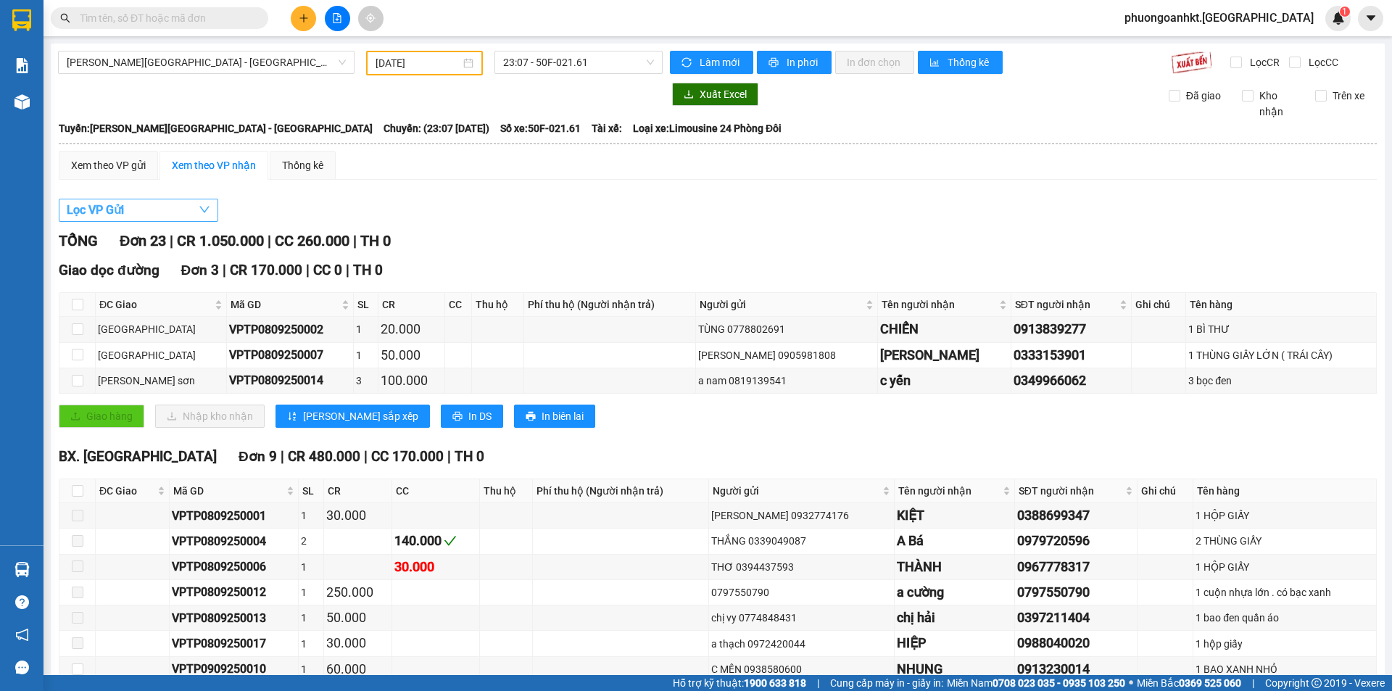
click at [204, 213] on icon "down" at bounding box center [204, 210] width 10 height 7
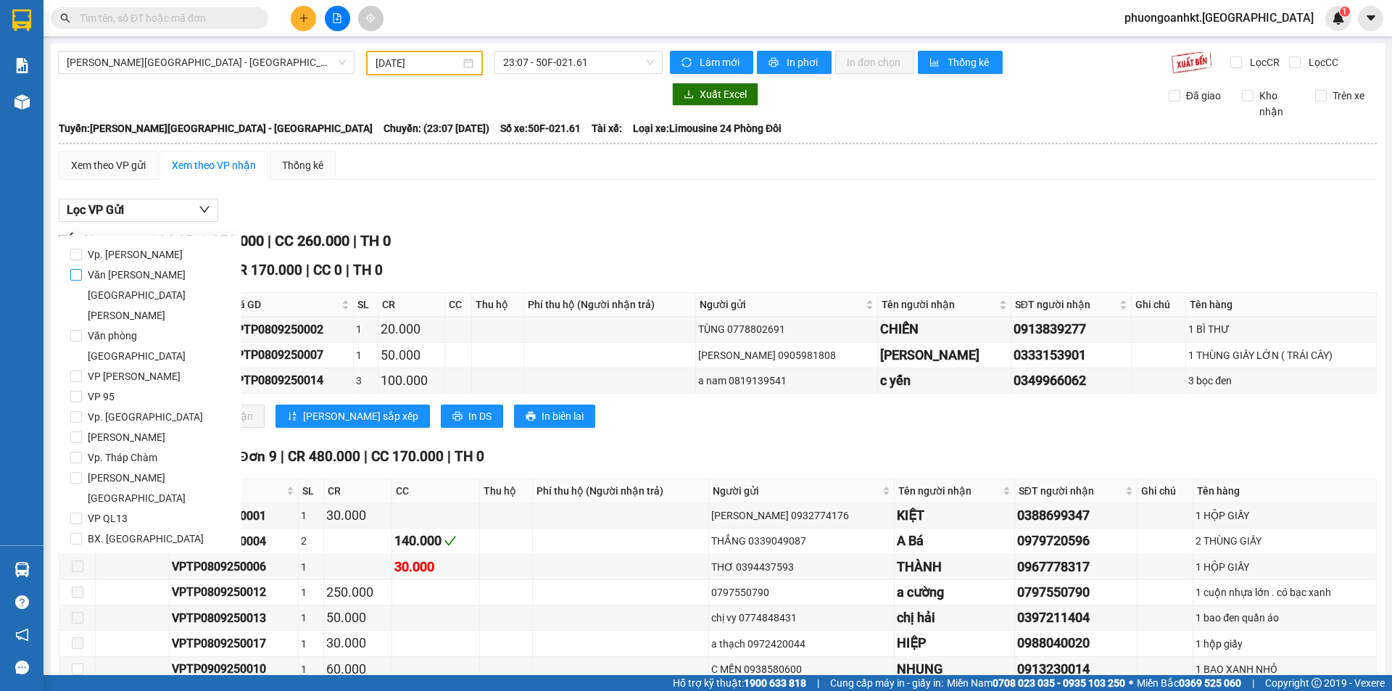
click at [149, 273] on span "Văn phòng Tân Phú" at bounding box center [156, 295] width 148 height 61
click at [82, 273] on input "Văn phòng Tân Phú" at bounding box center [76, 275] width 12 height 12
checkbox input "true"
click at [83, 593] on span "Lọc" at bounding box center [90, 601] width 17 height 16
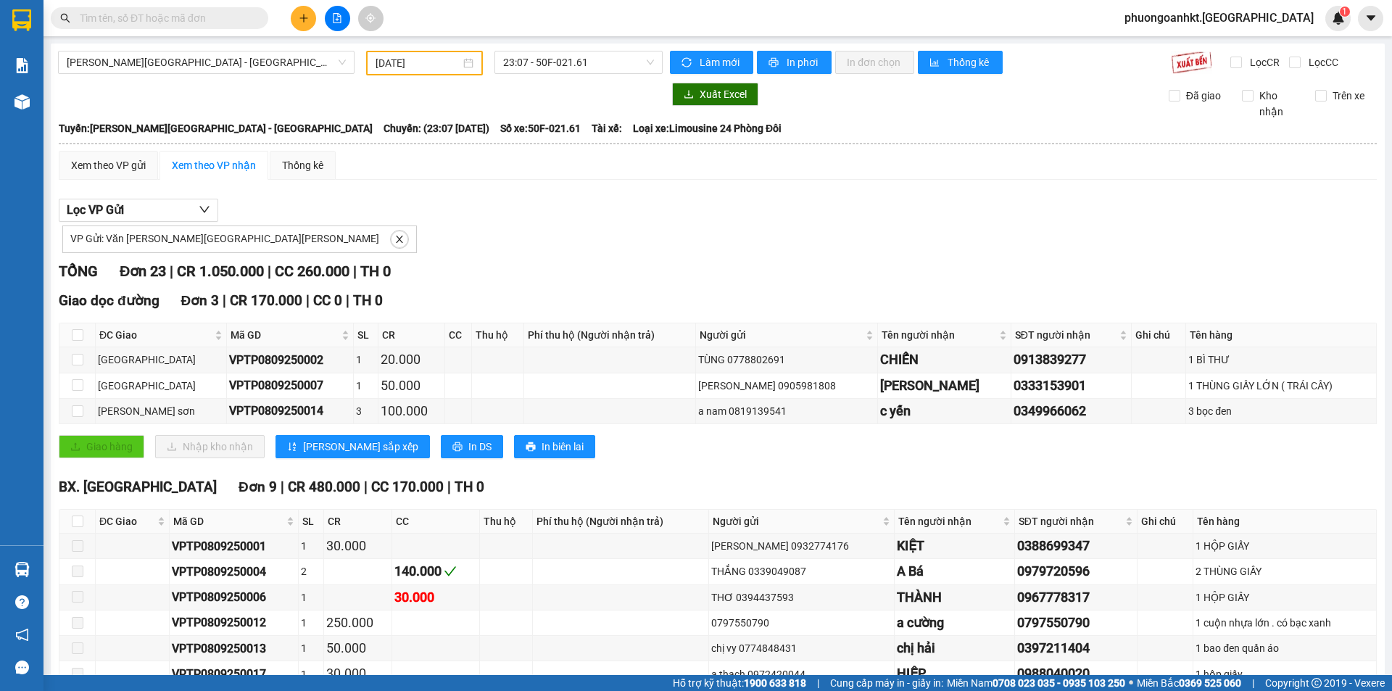
click at [110, 8] on span at bounding box center [159, 18] width 217 height 22
click at [465, 55] on div "08/09/2025" at bounding box center [424, 63] width 117 height 25
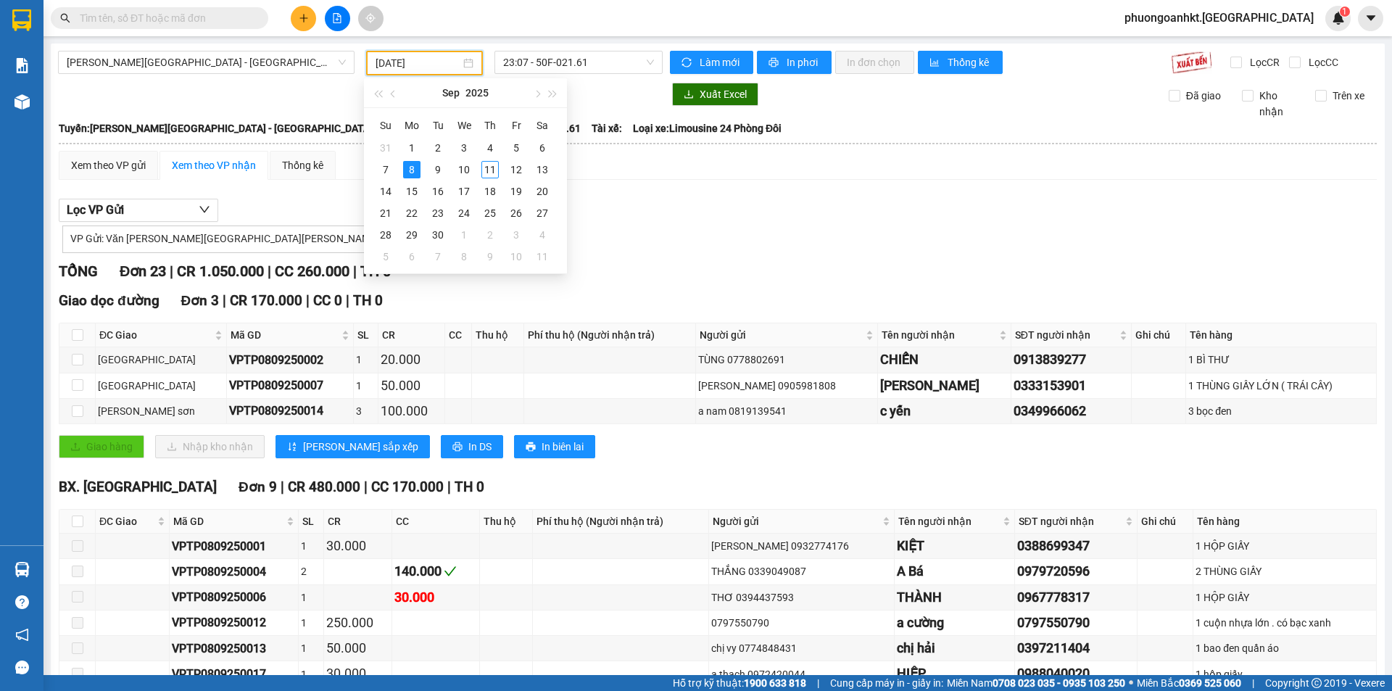
click at [461, 65] on div "08/09/2025" at bounding box center [424, 63] width 98 height 16
click at [466, 167] on div "10" at bounding box center [463, 169] width 17 height 17
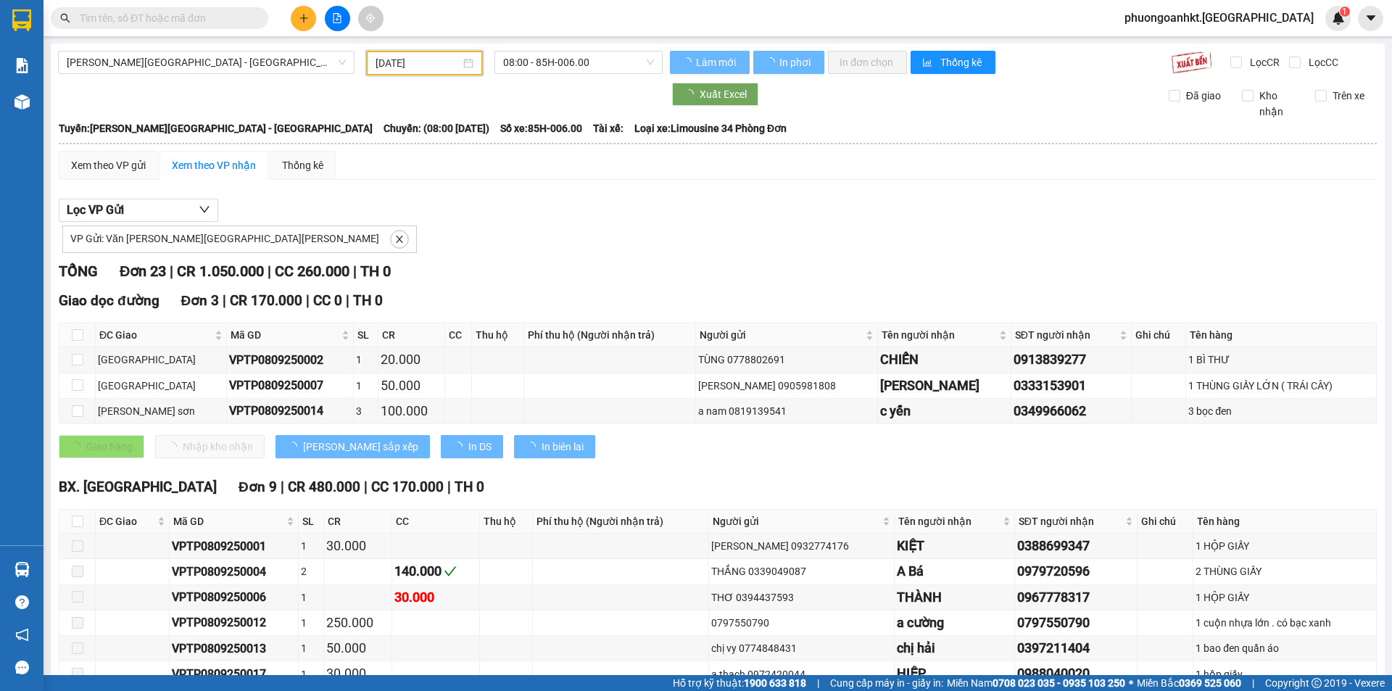
type input "10/09/2025"
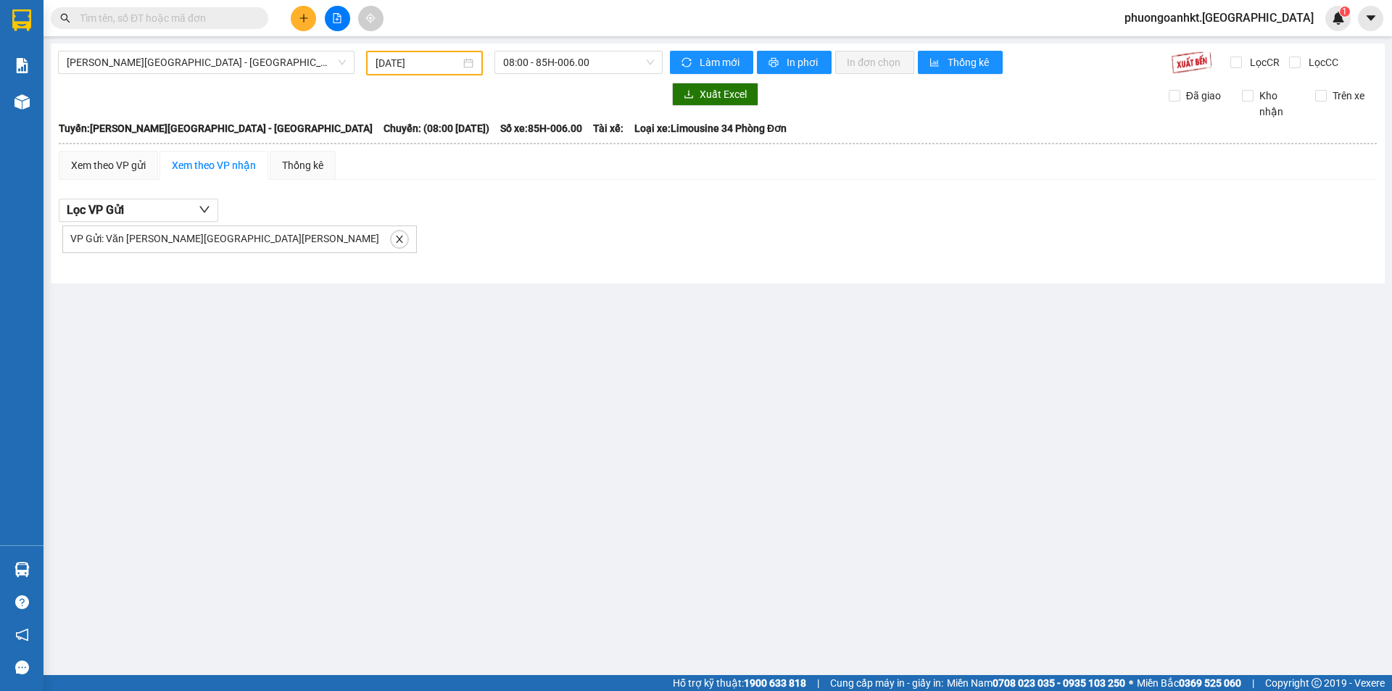
click at [249, 367] on main "Miền Tây - Phan Rang - Ninh Sơn 10/09/2025 08:00 - 85H-006.00 Làm mới In phơi I…" at bounding box center [696, 337] width 1392 height 675
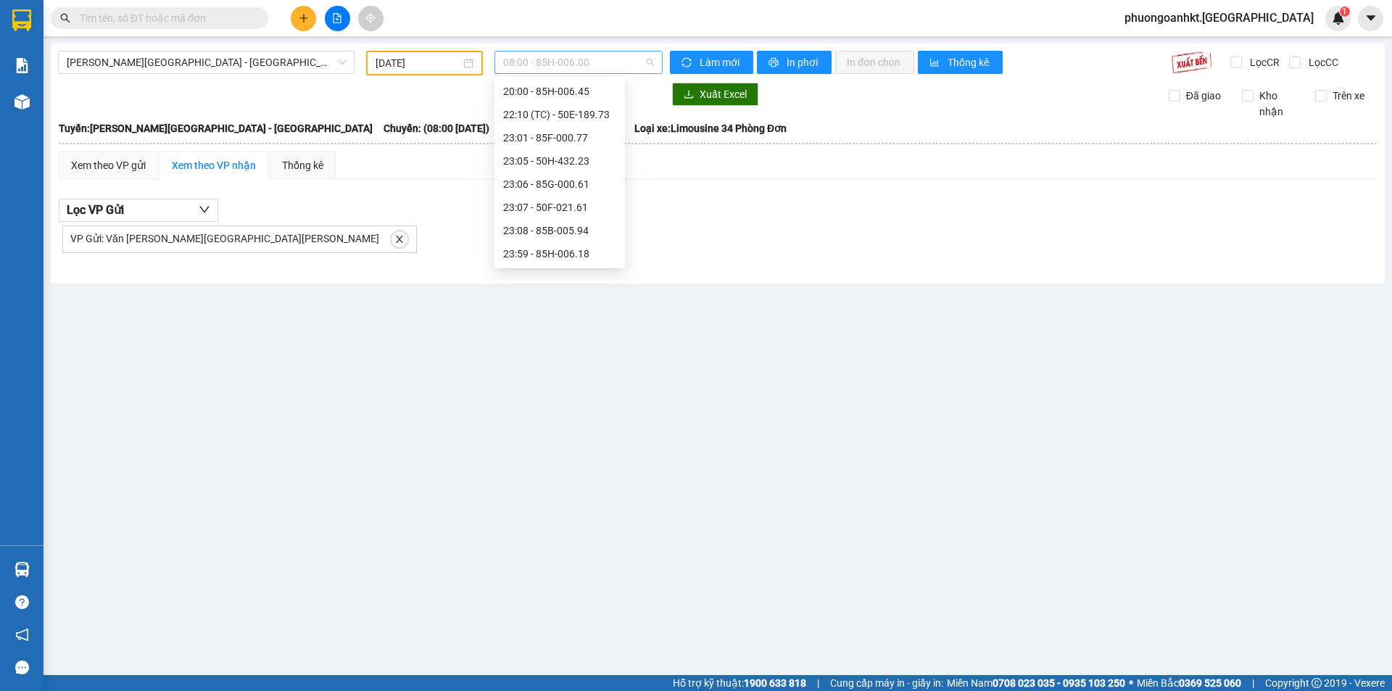
click at [627, 61] on span "08:00 - 85H-006.00" at bounding box center [578, 62] width 151 height 22
click at [586, 212] on div "23:07 - 50F-021.61" at bounding box center [559, 207] width 113 height 16
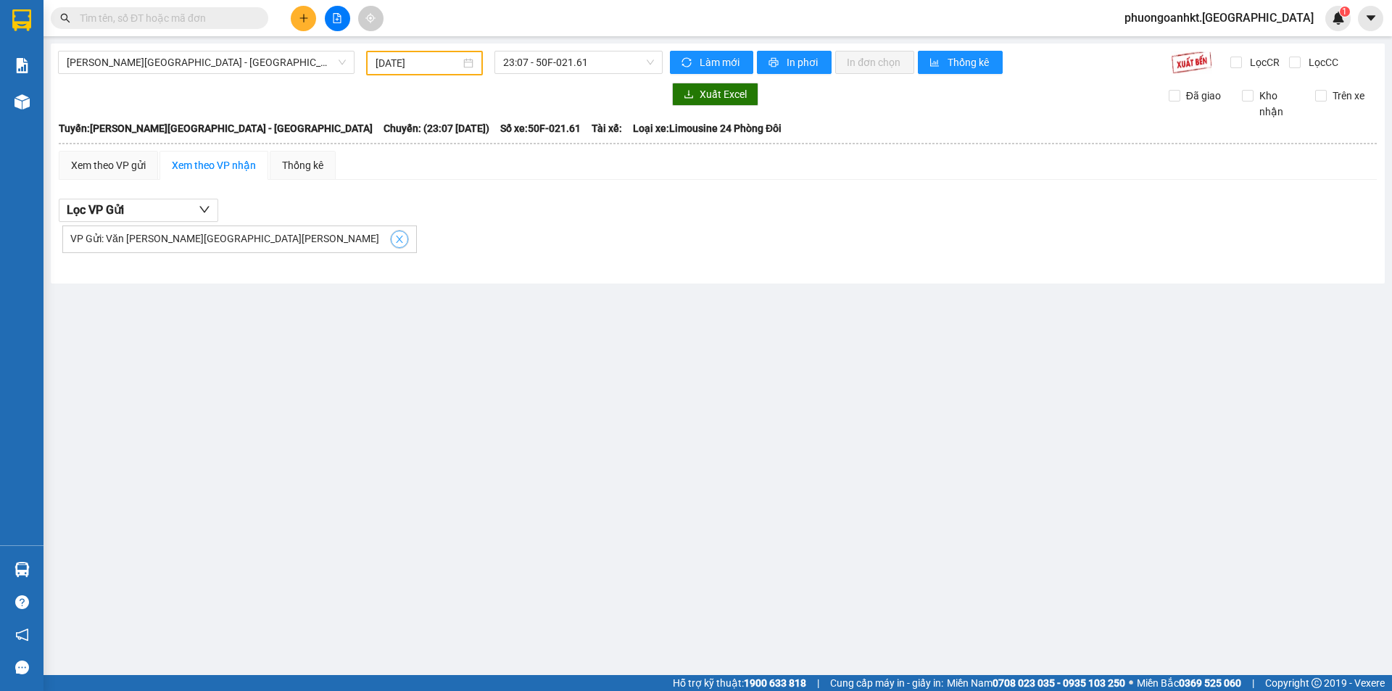
click at [394, 239] on icon "close" at bounding box center [399, 239] width 10 height 10
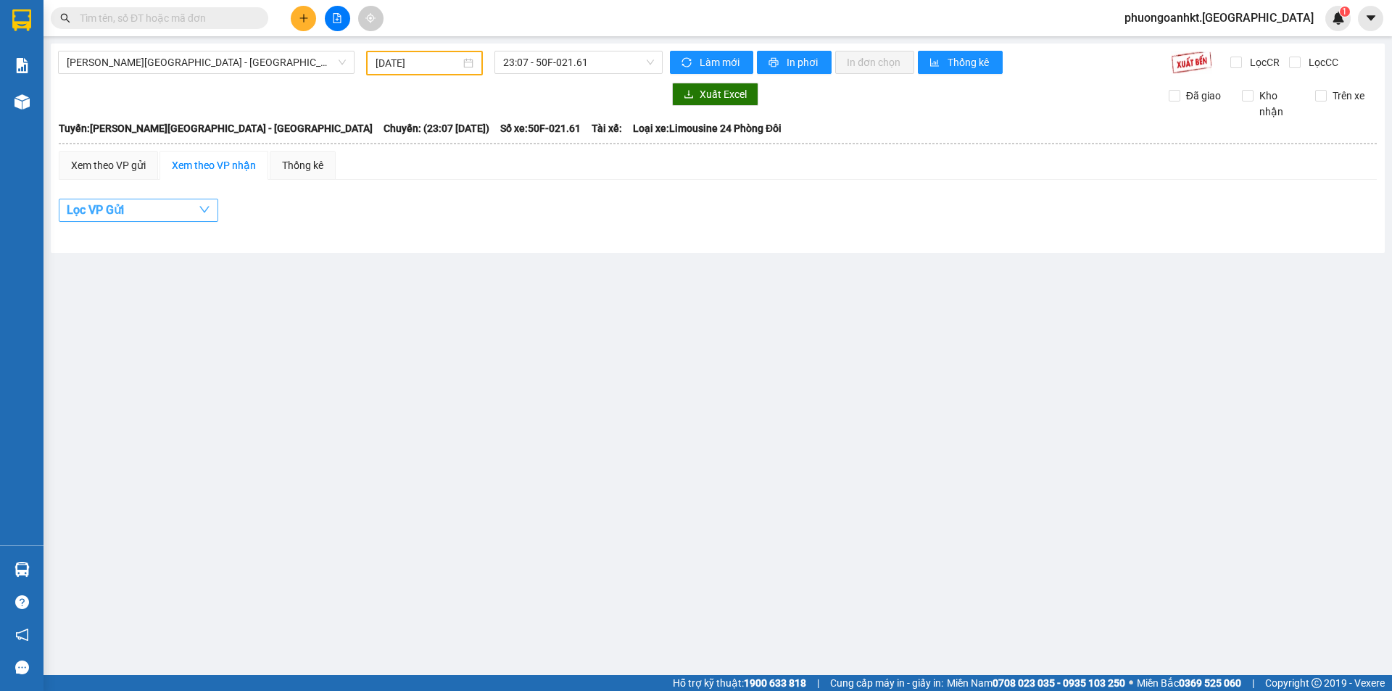
click at [190, 208] on button "Lọc VP Gửi" at bounding box center [138, 210] width 159 height 23
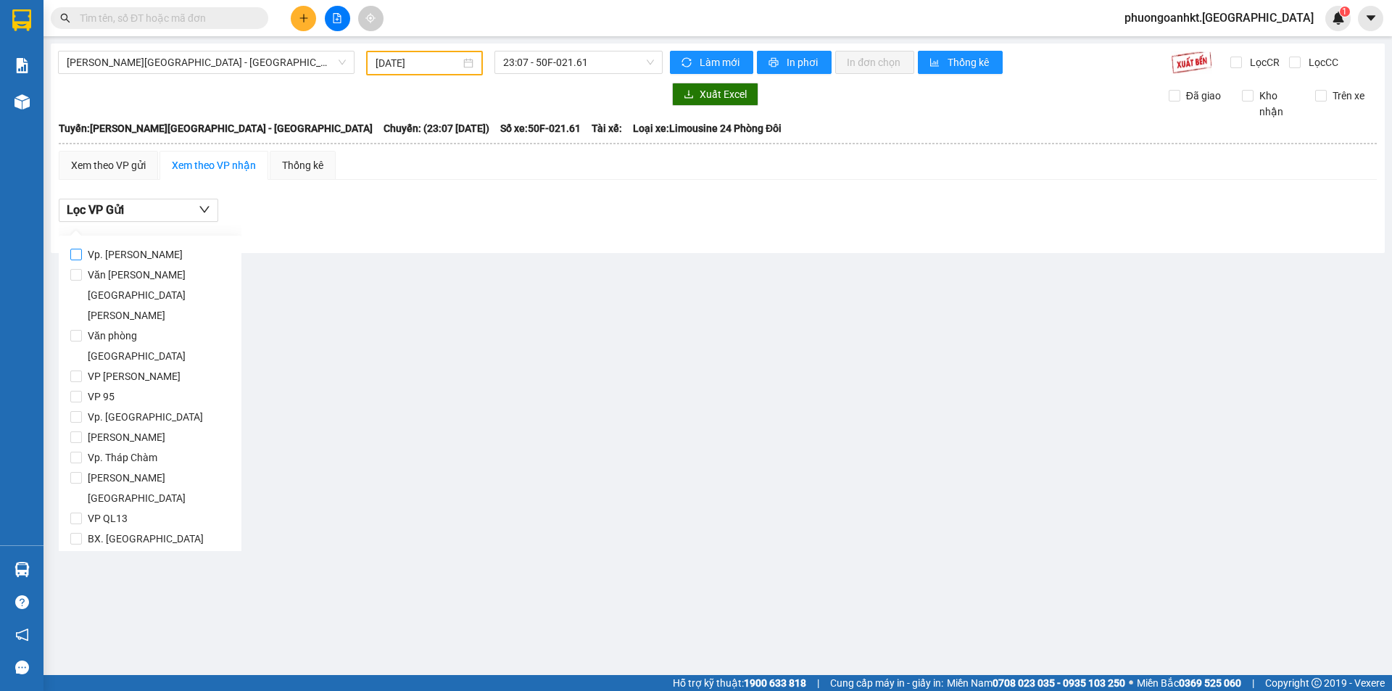
click at [74, 257] on input "Vp. [PERSON_NAME]" at bounding box center [76, 255] width 12 height 12
checkbox input "true"
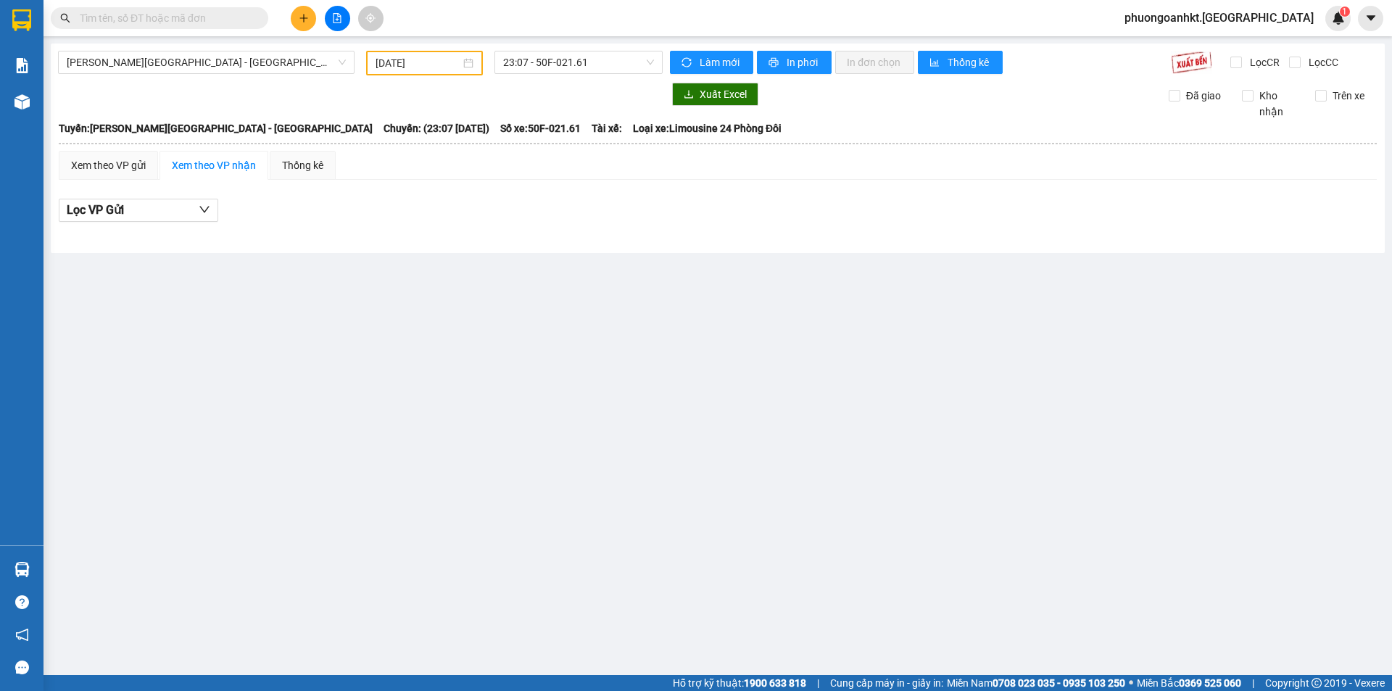
click at [478, 212] on div "Lọc VP Gửi" at bounding box center [718, 211] width 1318 height 24
click at [209, 204] on icon "down" at bounding box center [205, 210] width 12 height 12
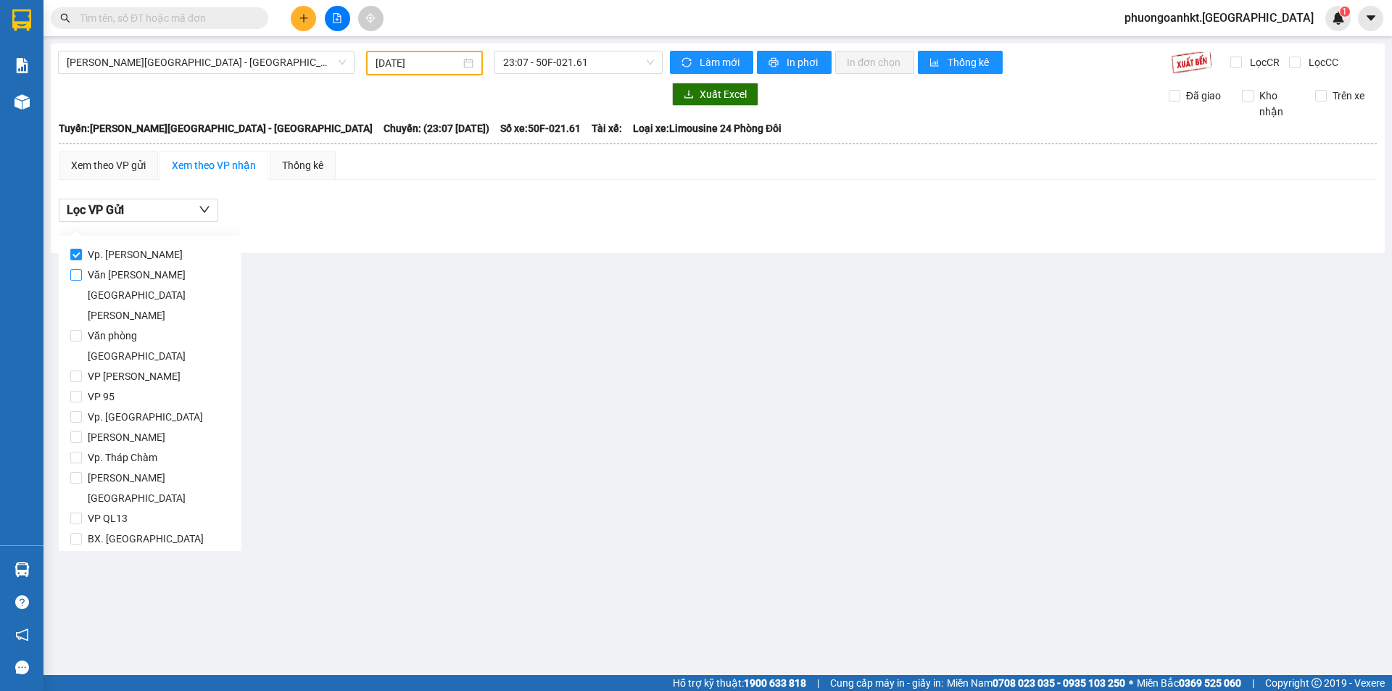
click at [75, 275] on input "Văn phòng Tân Phú" at bounding box center [76, 275] width 12 height 12
checkbox input "true"
click at [73, 330] on input "Văn phòng Nha Trang" at bounding box center [76, 336] width 12 height 12
checkbox input "true"
click at [77, 370] on input "VP Đức Trọng" at bounding box center [76, 376] width 12 height 12
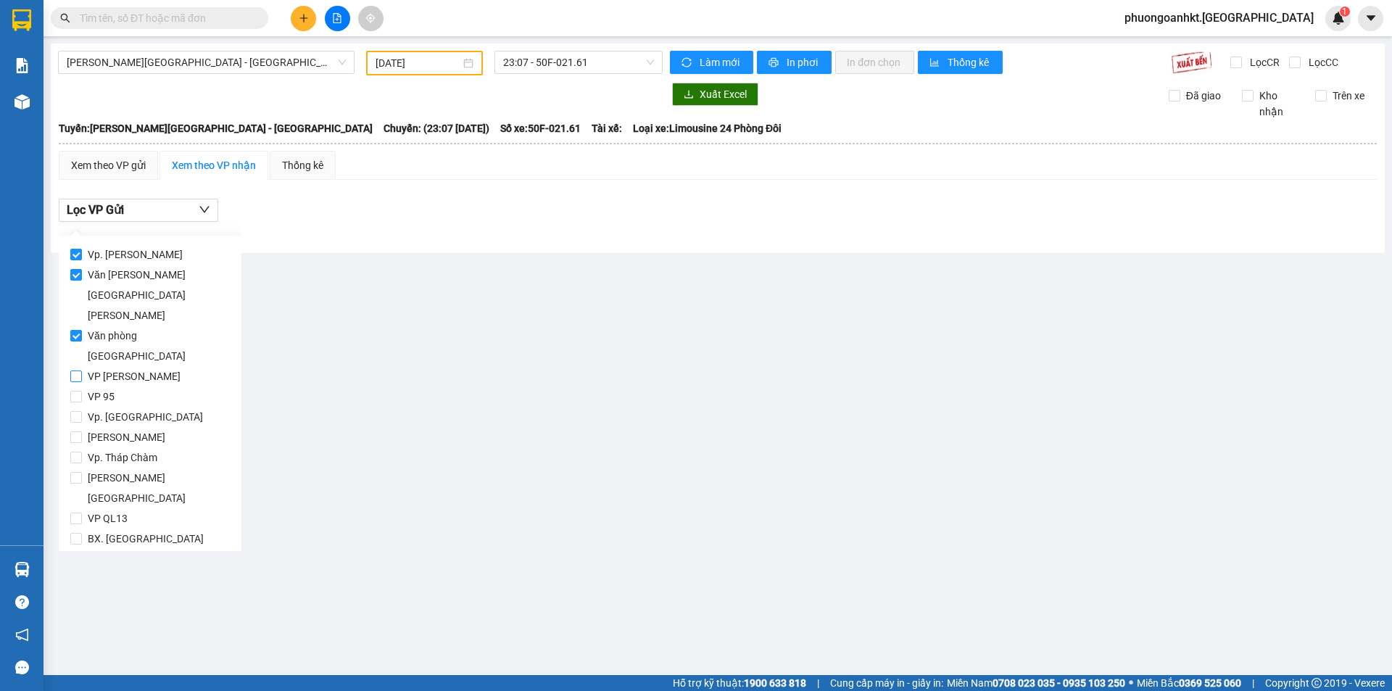
checkbox input "true"
drag, startPoint x: 72, startPoint y: 340, endPoint x: 75, endPoint y: 354, distance: 14.1
click at [72, 391] on input "VP 95" at bounding box center [76, 397] width 12 height 12
checkbox input "true"
drag, startPoint x: 79, startPoint y: 367, endPoint x: 76, endPoint y: 379, distance: 12.7
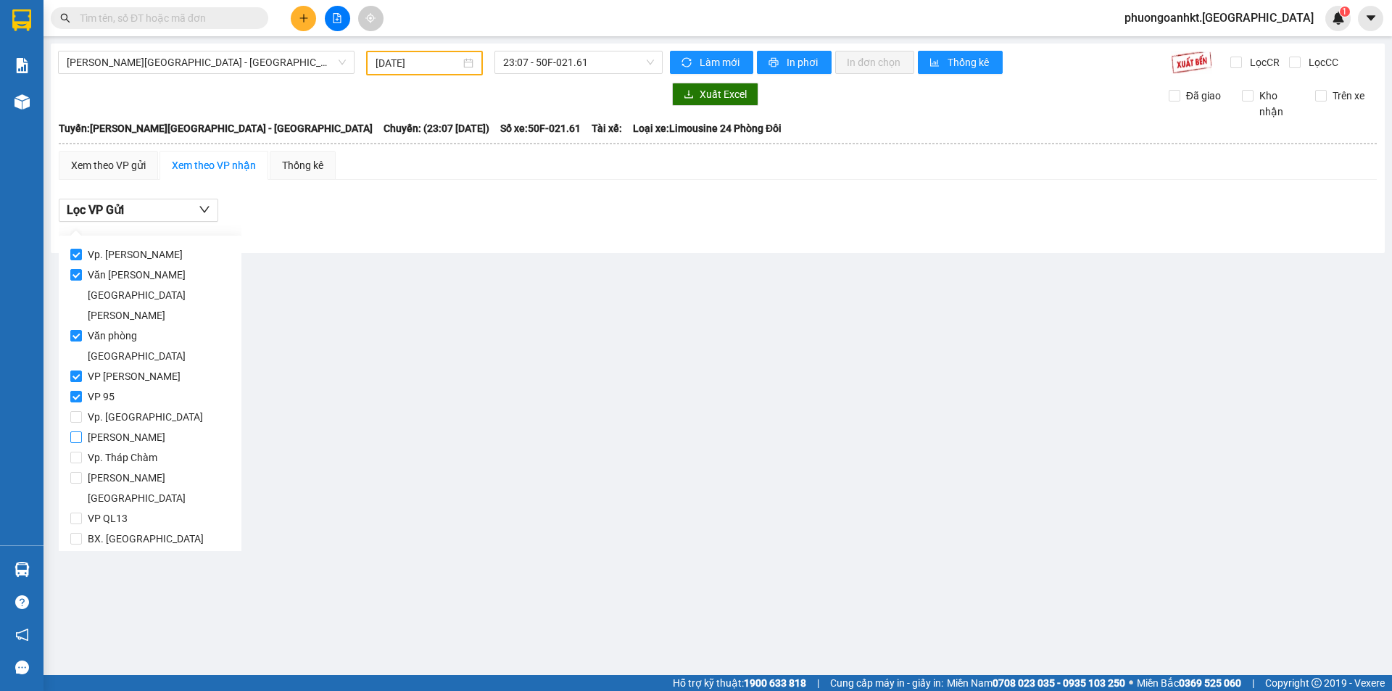
click at [79, 427] on label "An Dương Vương" at bounding box center [149, 437] width 159 height 20
click at [76, 411] on input "Vp. Đà Lạt" at bounding box center [76, 417] width 12 height 12
checkbox input "true"
click at [80, 431] on input "An Dương Vương" at bounding box center [76, 437] width 12 height 12
checkbox input "true"
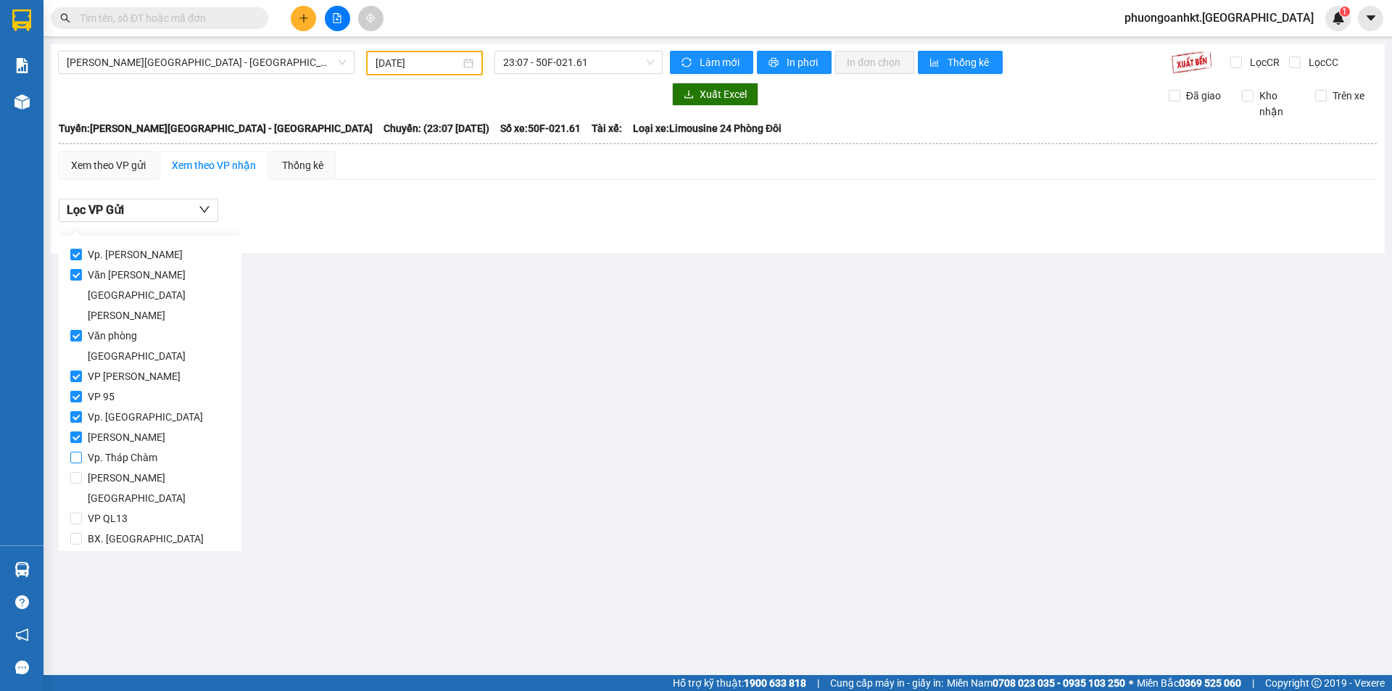
click at [77, 452] on input "Vp. Tháp Chàm" at bounding box center [76, 458] width 12 height 12
checkbox input "true"
click at [78, 472] on input "Trạm Ninh Hải" at bounding box center [76, 478] width 12 height 12
checkbox input "true"
click at [77, 508] on label "VP QL13" at bounding box center [149, 518] width 159 height 20
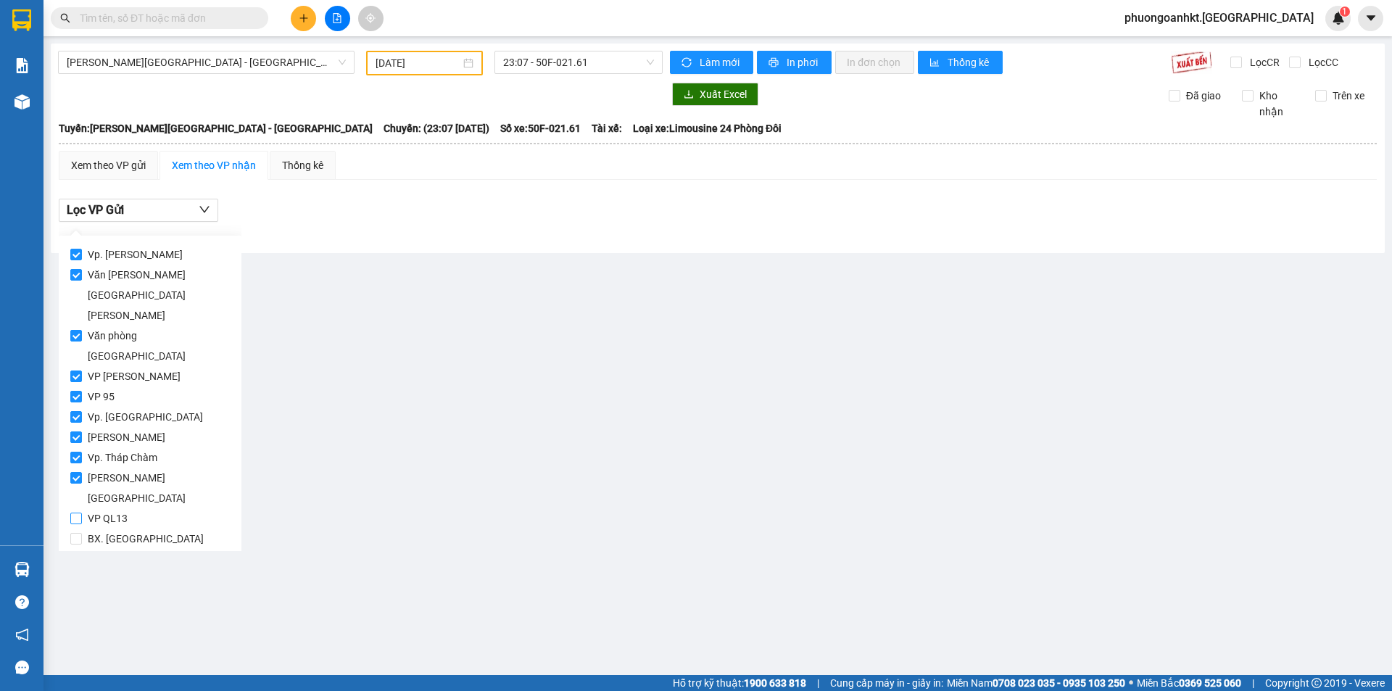
click at [77, 512] on input "VP QL13" at bounding box center [76, 518] width 12 height 12
checkbox input "true"
click at [78, 553] on input "Vp. Phước Thiện" at bounding box center [76, 559] width 12 height 12
checkbox input "true"
click at [80, 573] on input "Song Mỹ" at bounding box center [76, 579] width 12 height 12
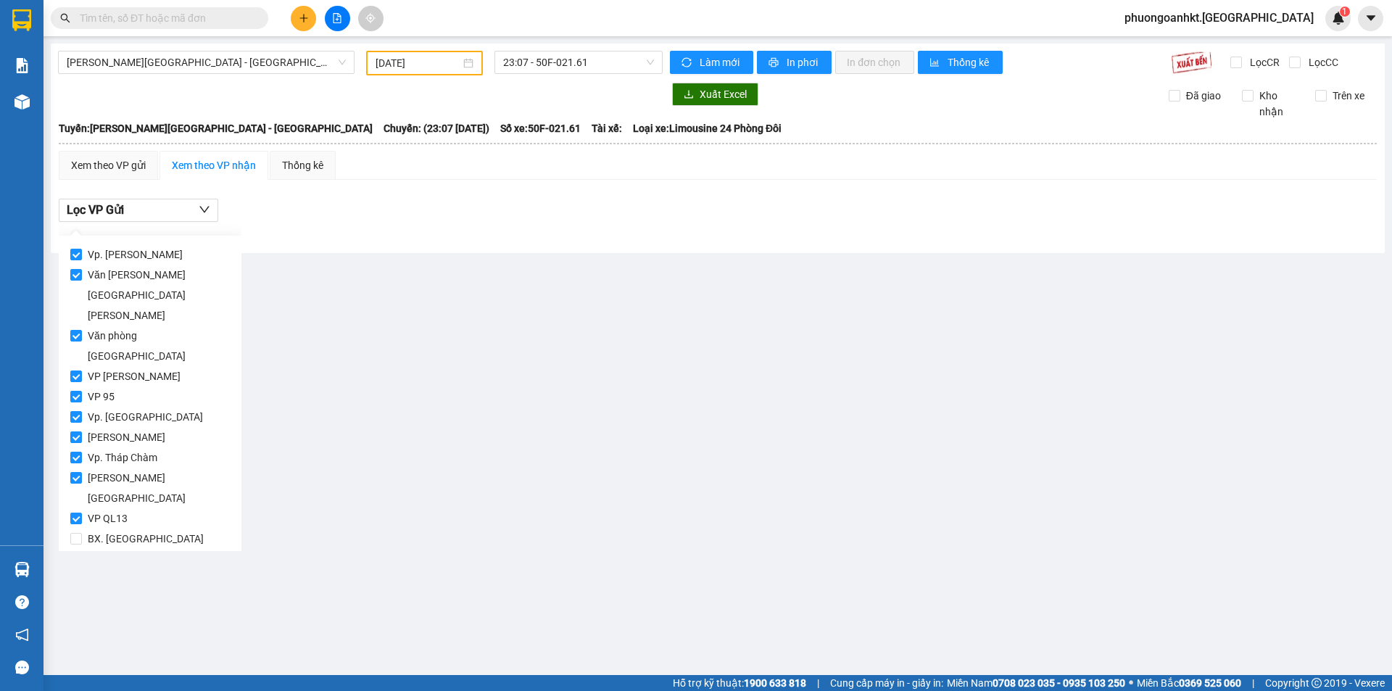
checkbox input "true"
click at [78, 533] on input "BX. Ninh Sơn" at bounding box center [76, 539] width 12 height 12
checkbox input "true"
click at [89, 593] on span "Lọc" at bounding box center [90, 601] width 17 height 16
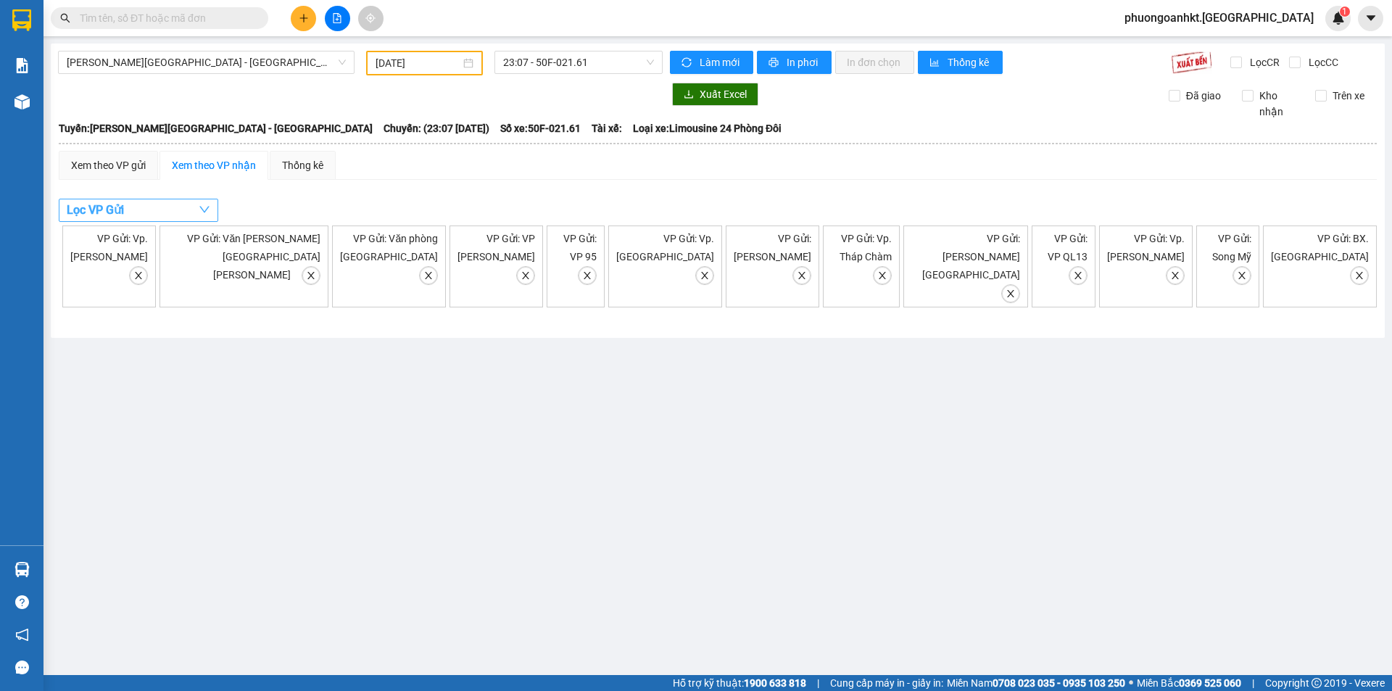
click at [217, 213] on button "Lọc VP Gửi" at bounding box center [138, 210] width 159 height 23
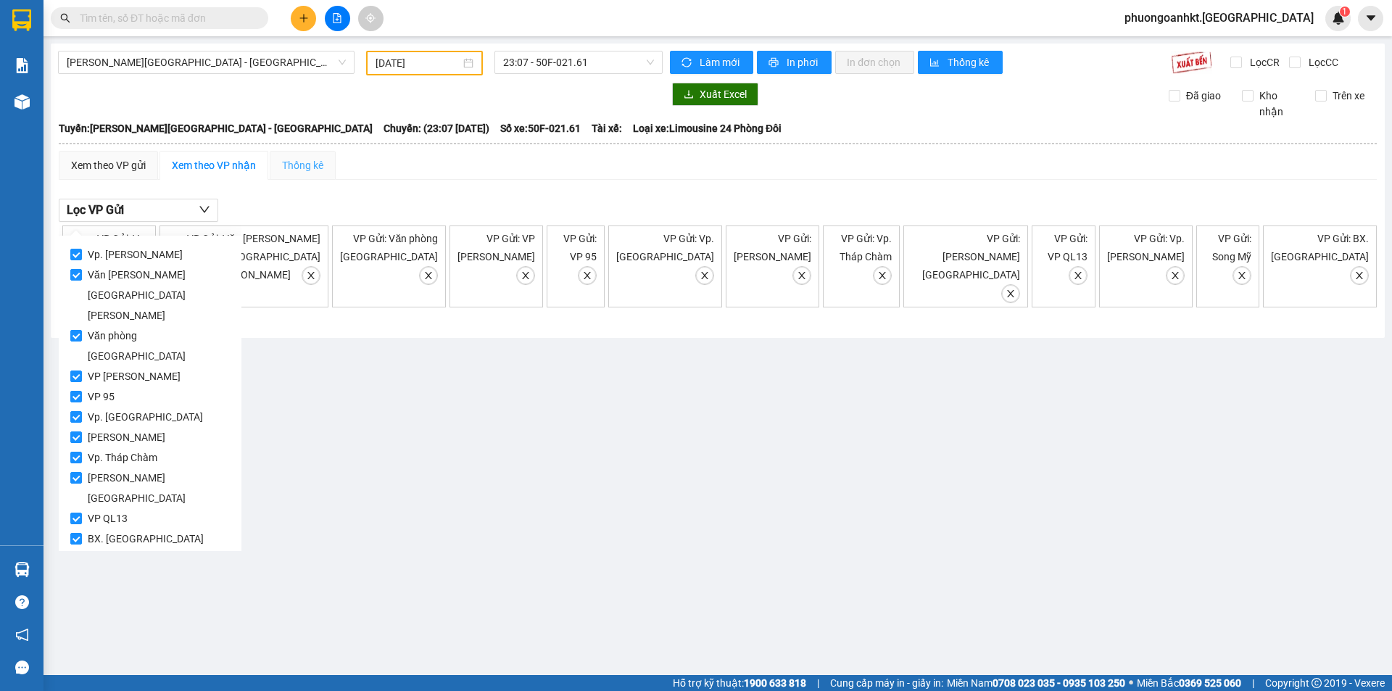
click at [309, 175] on div "Thống kê" at bounding box center [303, 165] width 66 height 29
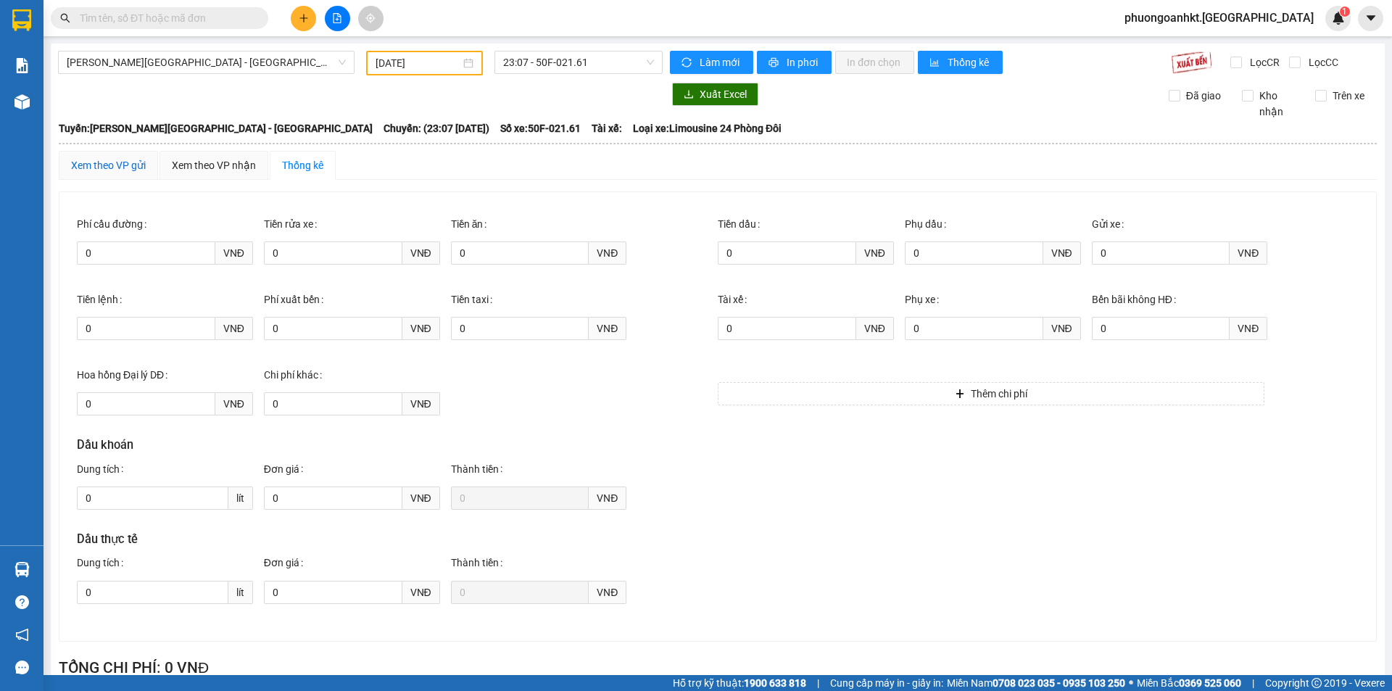
click at [105, 170] on div "Xem theo VP gửi" at bounding box center [108, 165] width 75 height 16
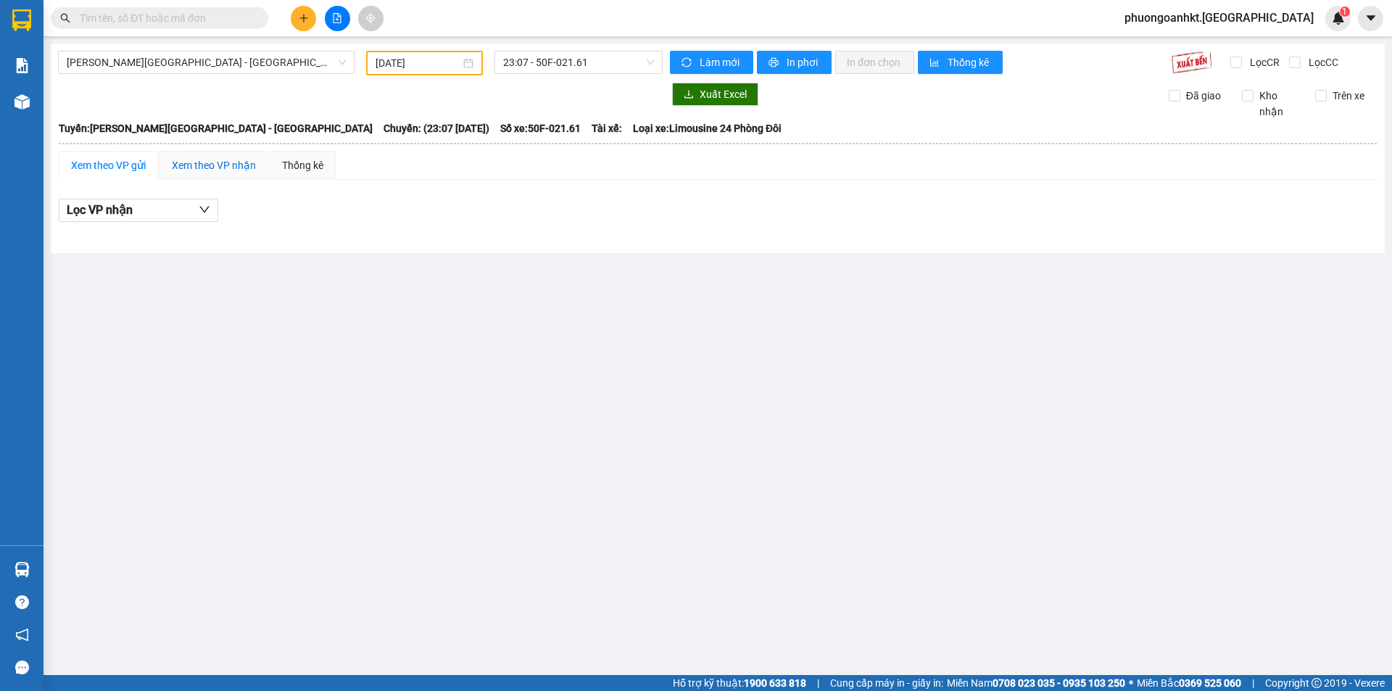
click at [209, 167] on div "Xem theo VP nhận" at bounding box center [214, 165] width 84 height 16
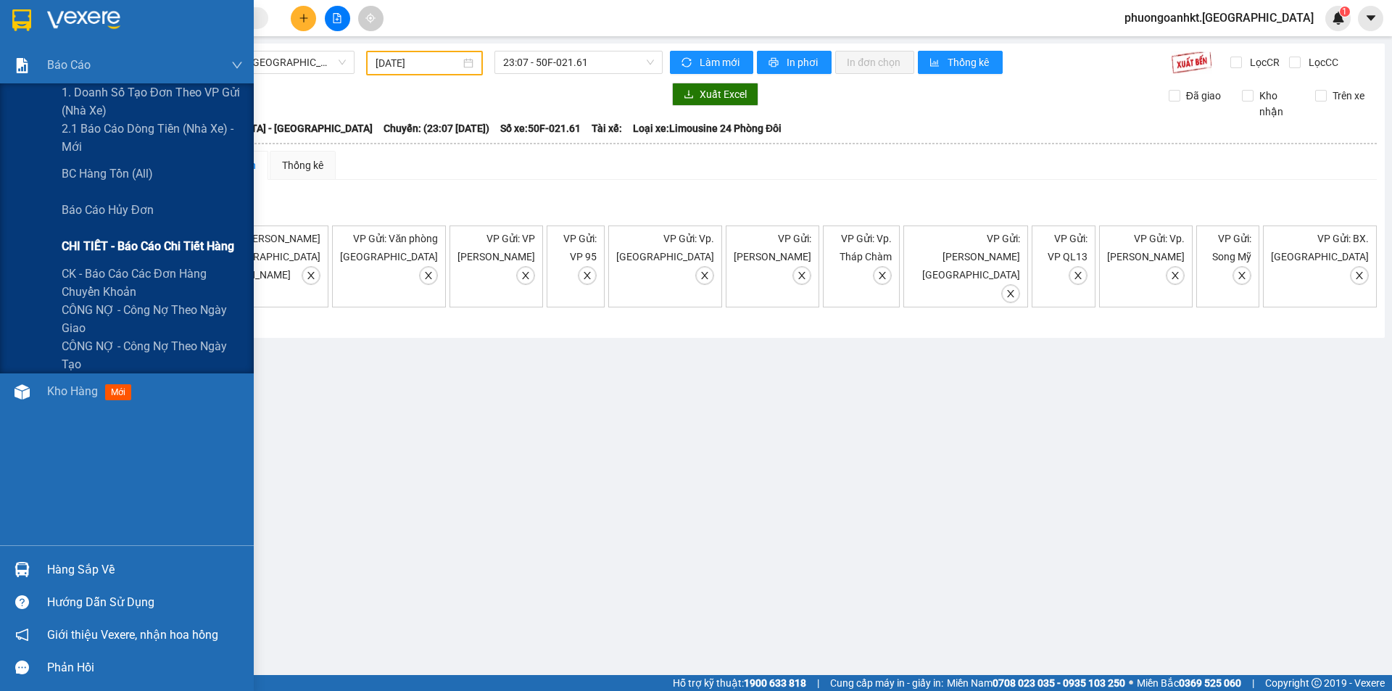
click at [163, 252] on span "CHI TIẾT - Báo cáo chi tiết hàng" at bounding box center [148, 246] width 173 height 18
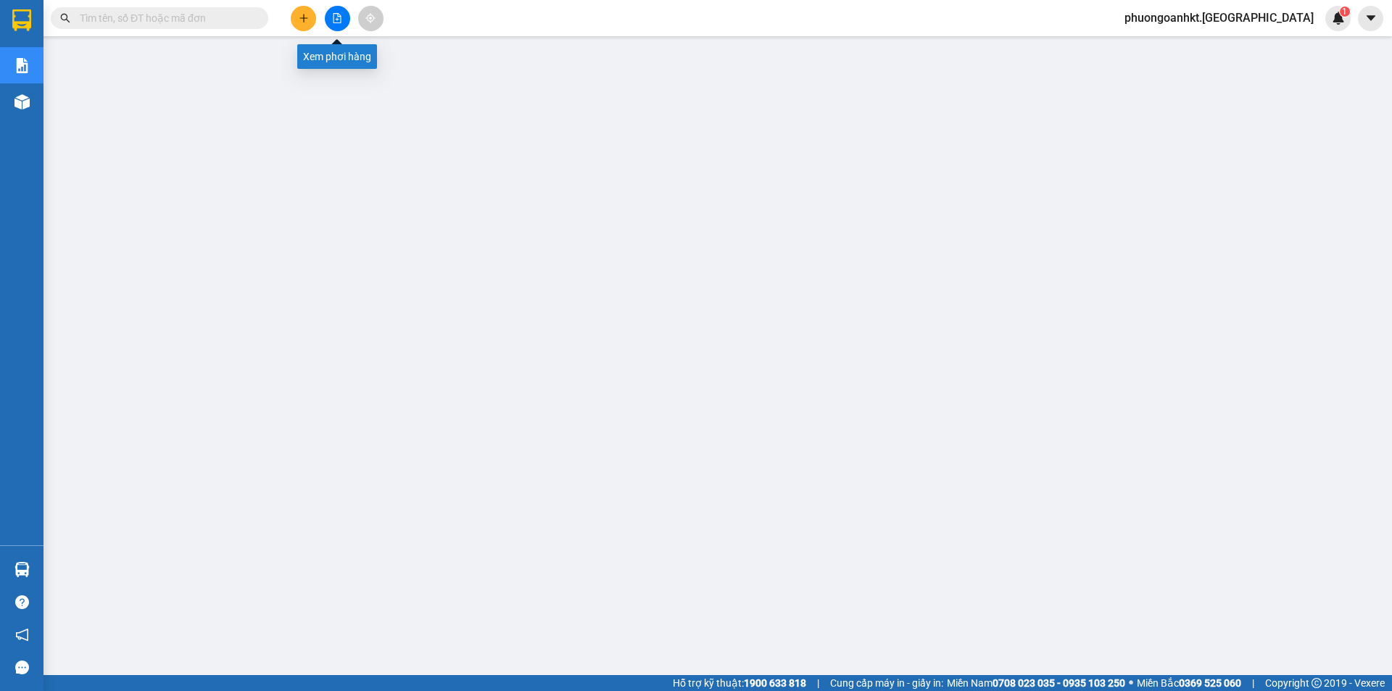
click at [345, 20] on button at bounding box center [337, 18] width 25 height 25
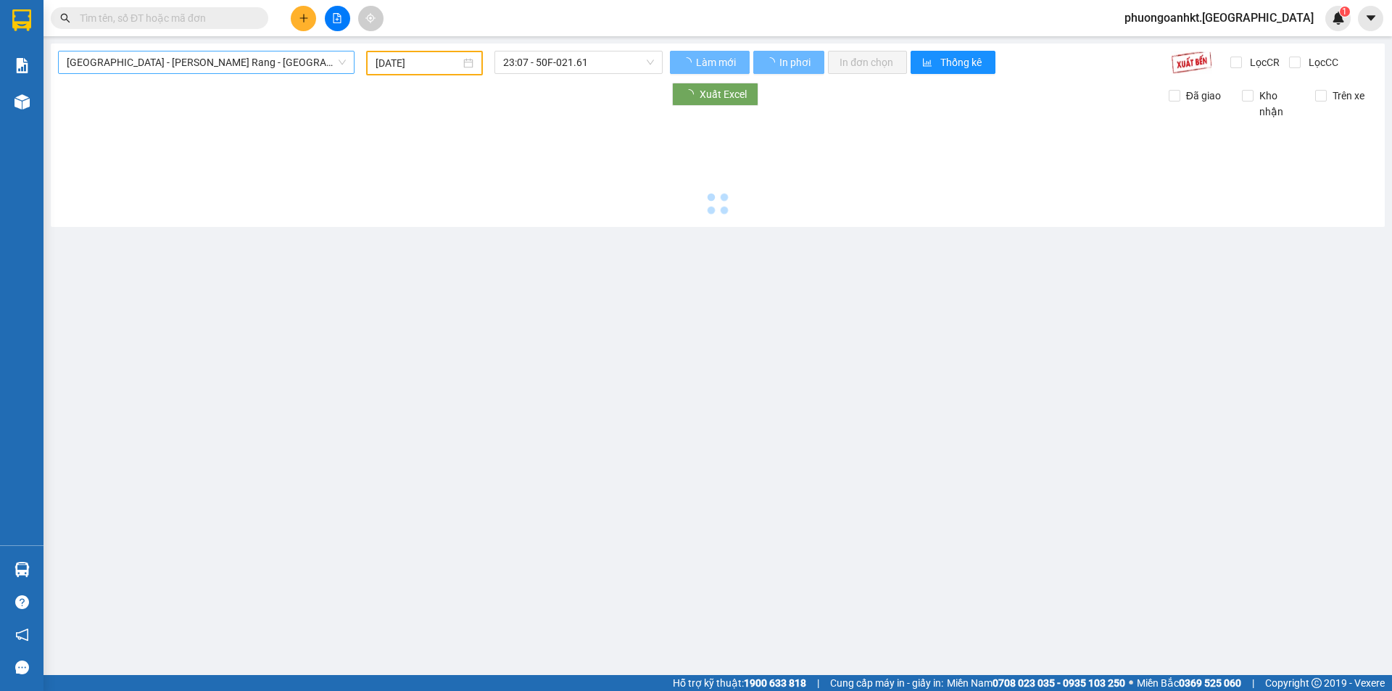
type input "11/09/2025"
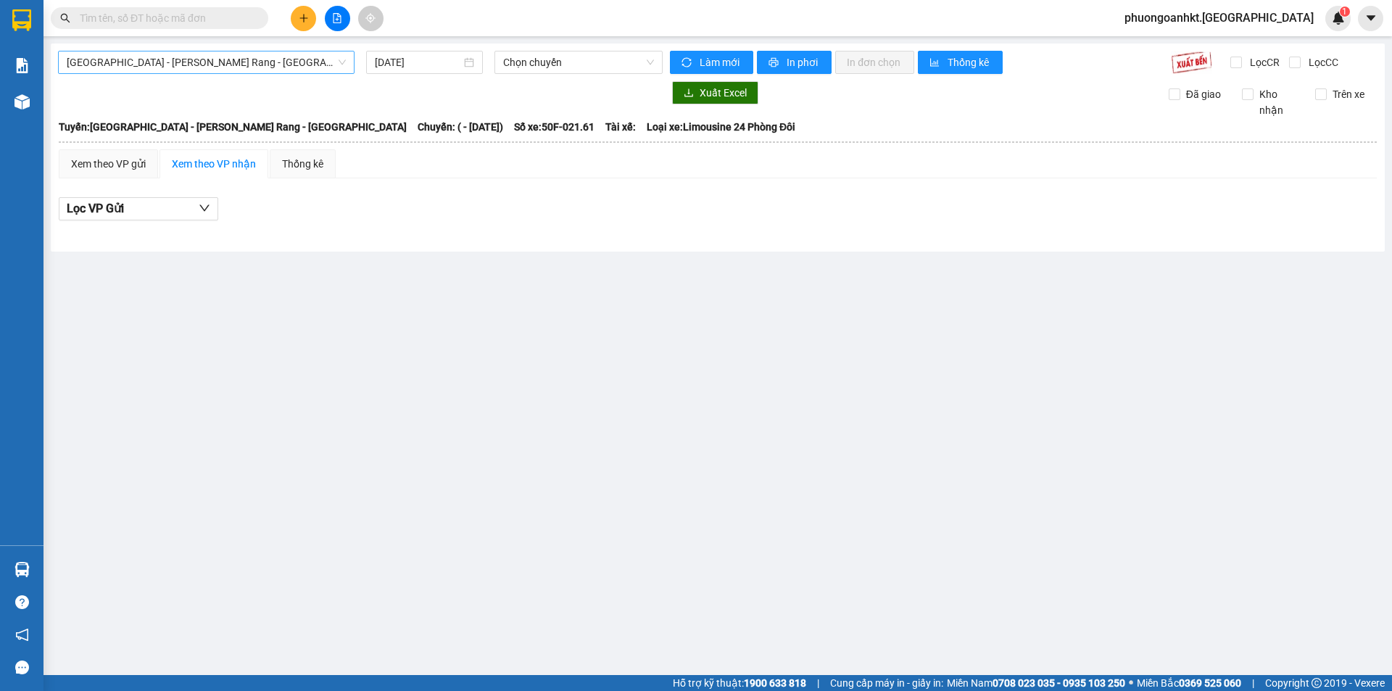
click at [225, 65] on span "Sài Gòn - Phan Rang - Ninh Sơn" at bounding box center [206, 62] width 279 height 22
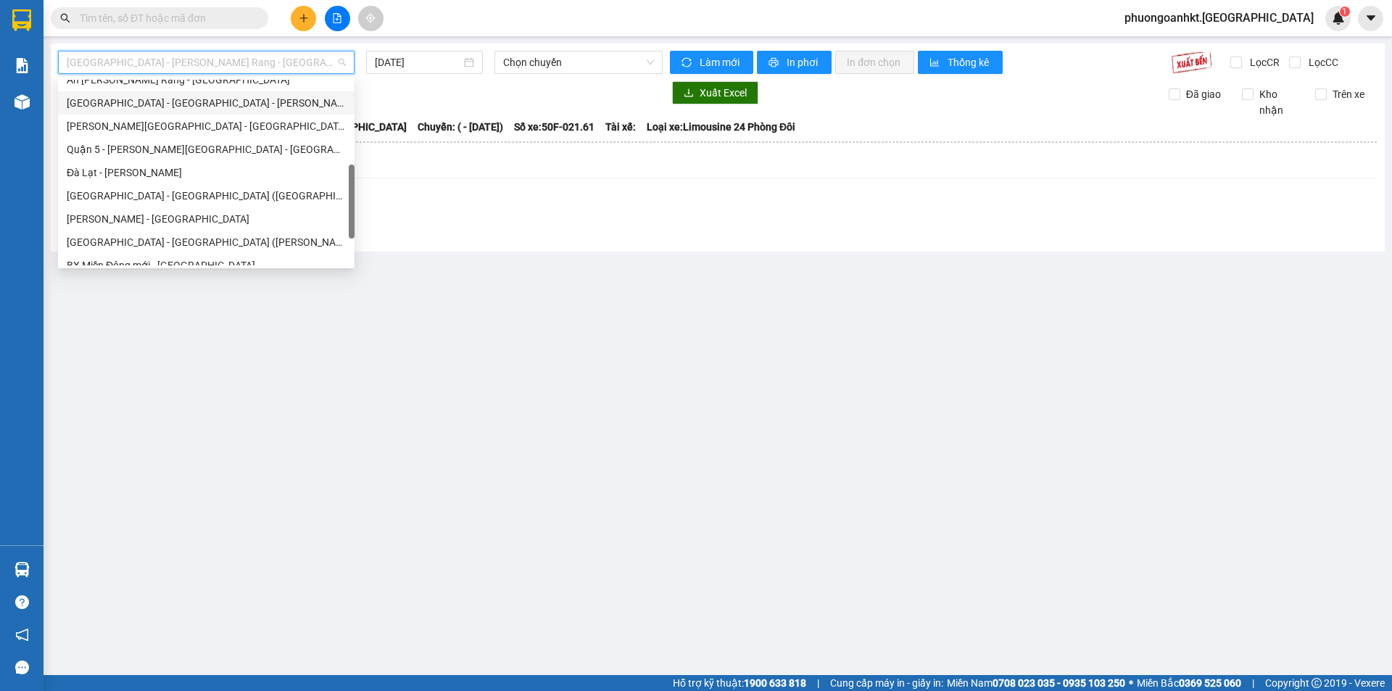
scroll to position [394, 0]
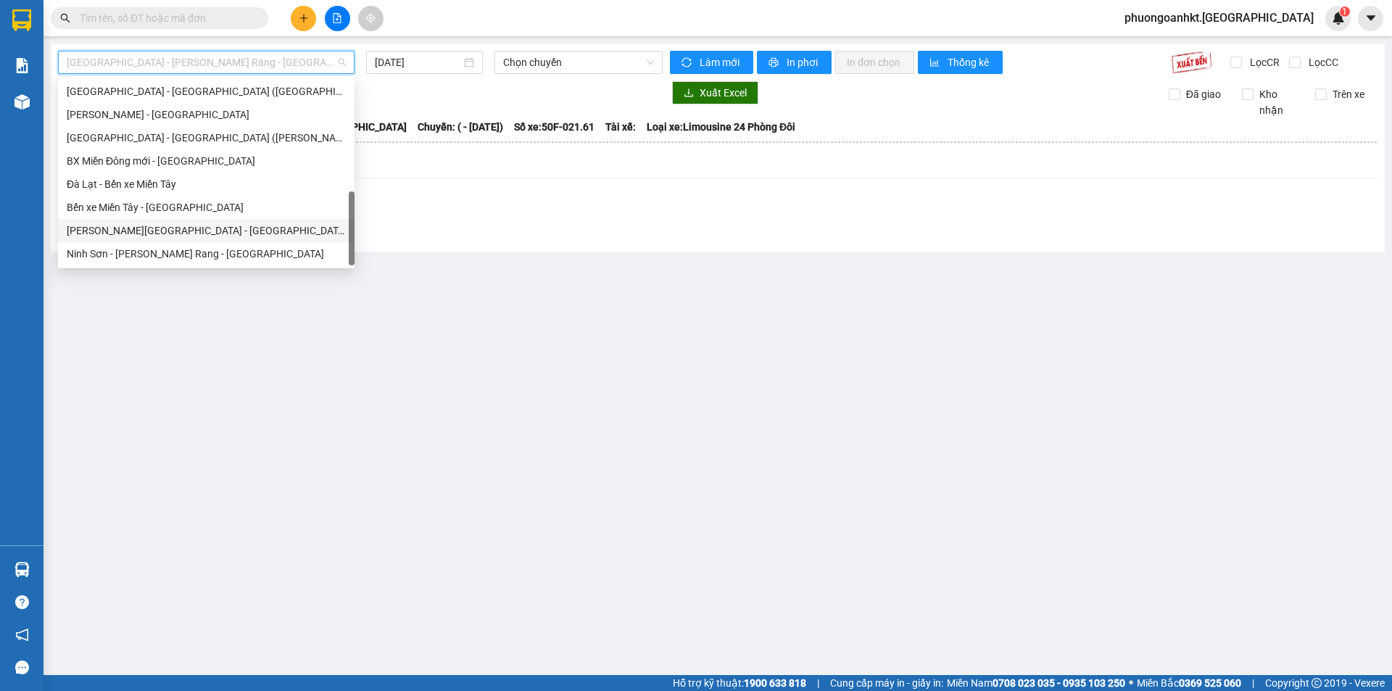
click at [189, 230] on div "Miền Tây - Phan Rang - Ninh Sơn" at bounding box center [206, 231] width 279 height 16
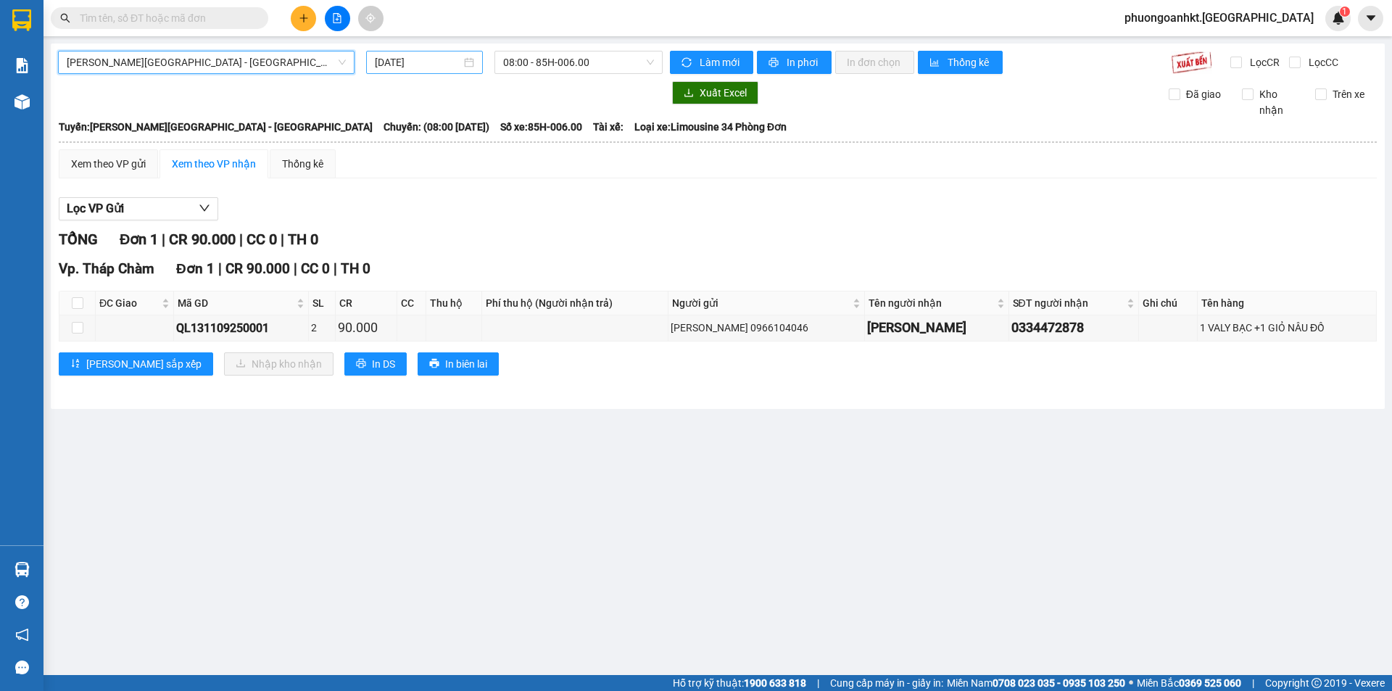
click at [402, 67] on input "11/09/2025" at bounding box center [418, 62] width 86 height 16
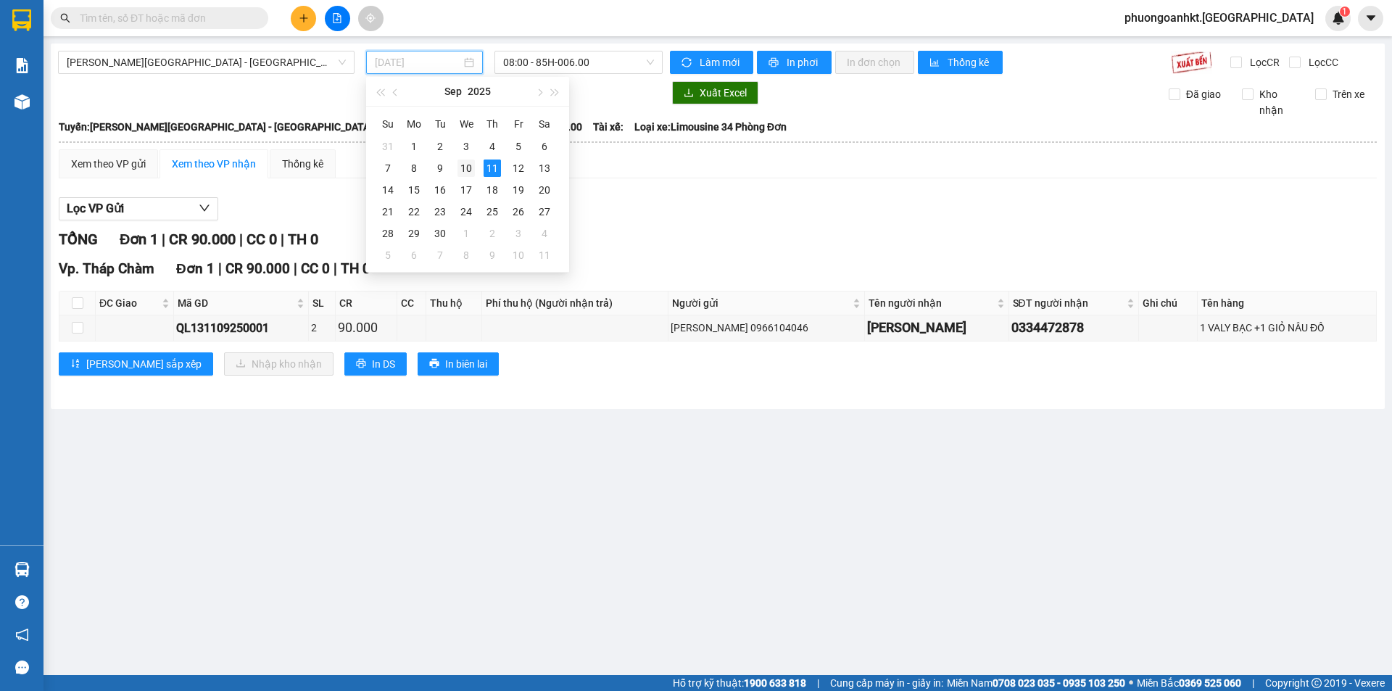
click at [466, 174] on div "10" at bounding box center [465, 167] width 17 height 17
type input "10/09/2025"
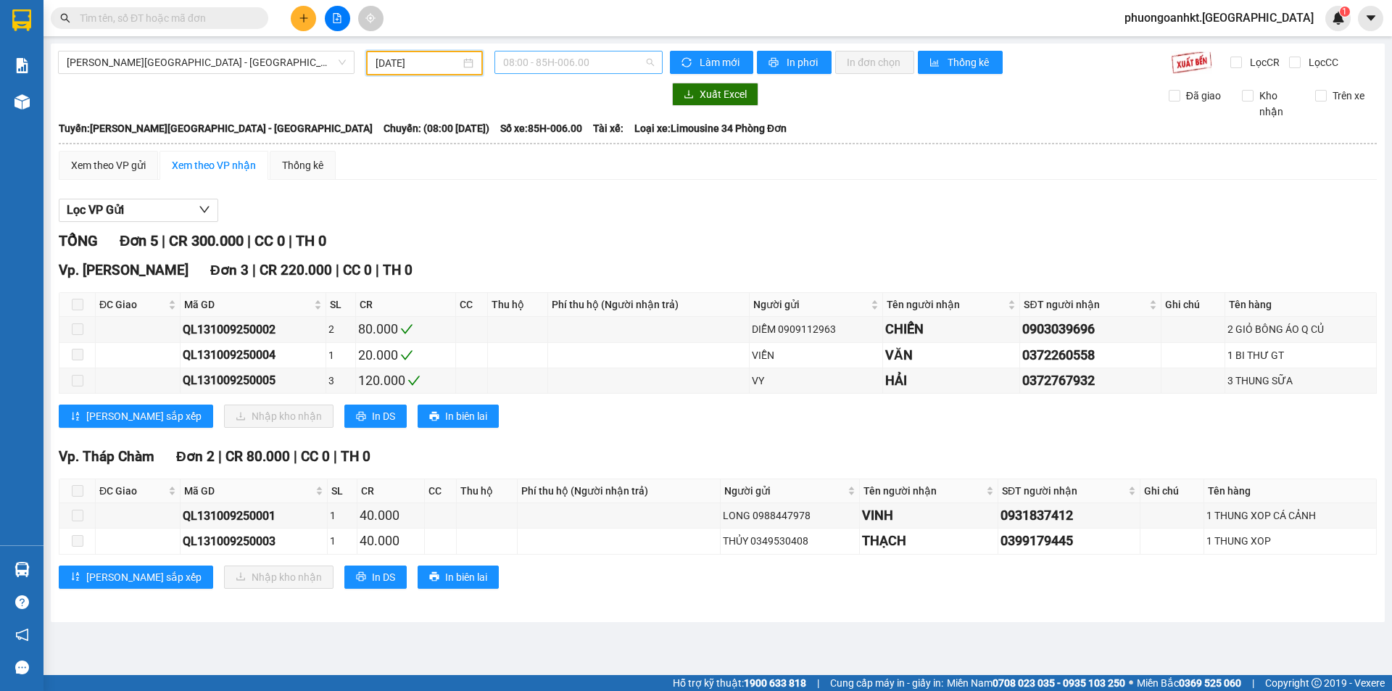
click at [581, 73] on div "08:00 - 85H-006.00" at bounding box center [578, 62] width 168 height 23
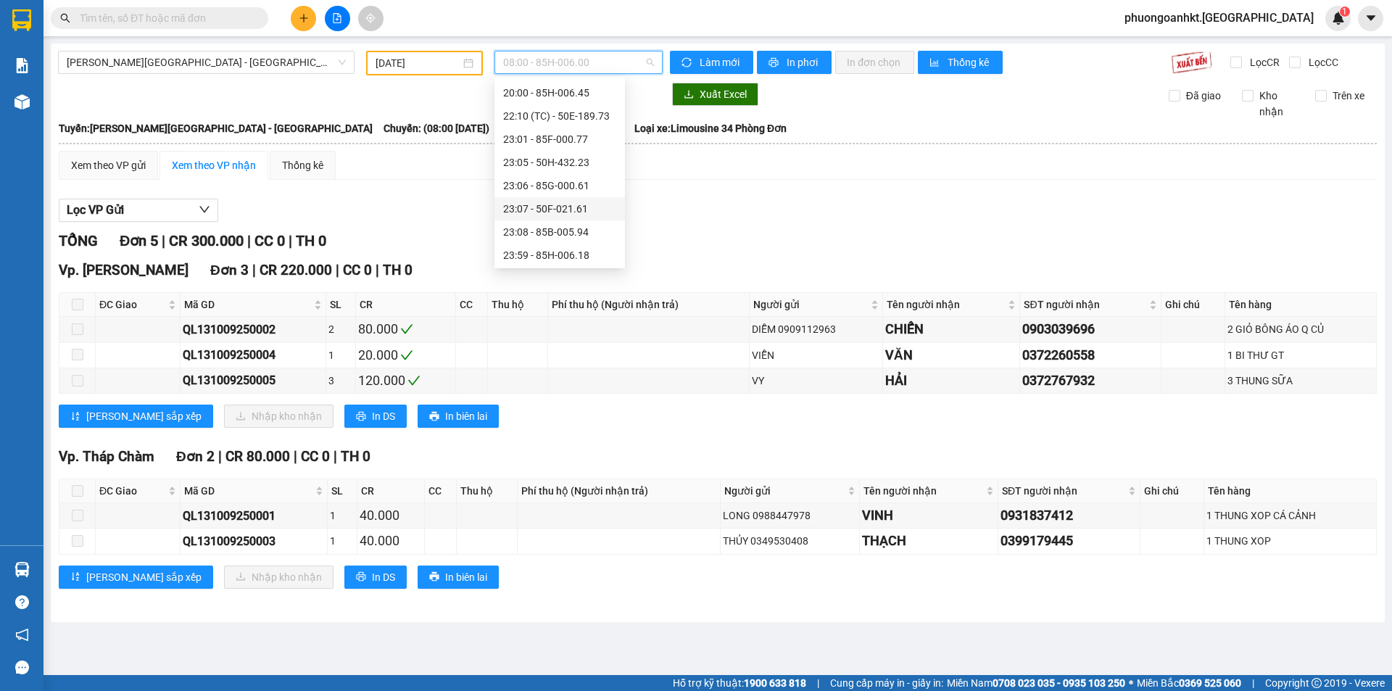
scroll to position [139, 0]
click at [541, 183] on div "23:06 - 85G-000.61" at bounding box center [559, 184] width 113 height 16
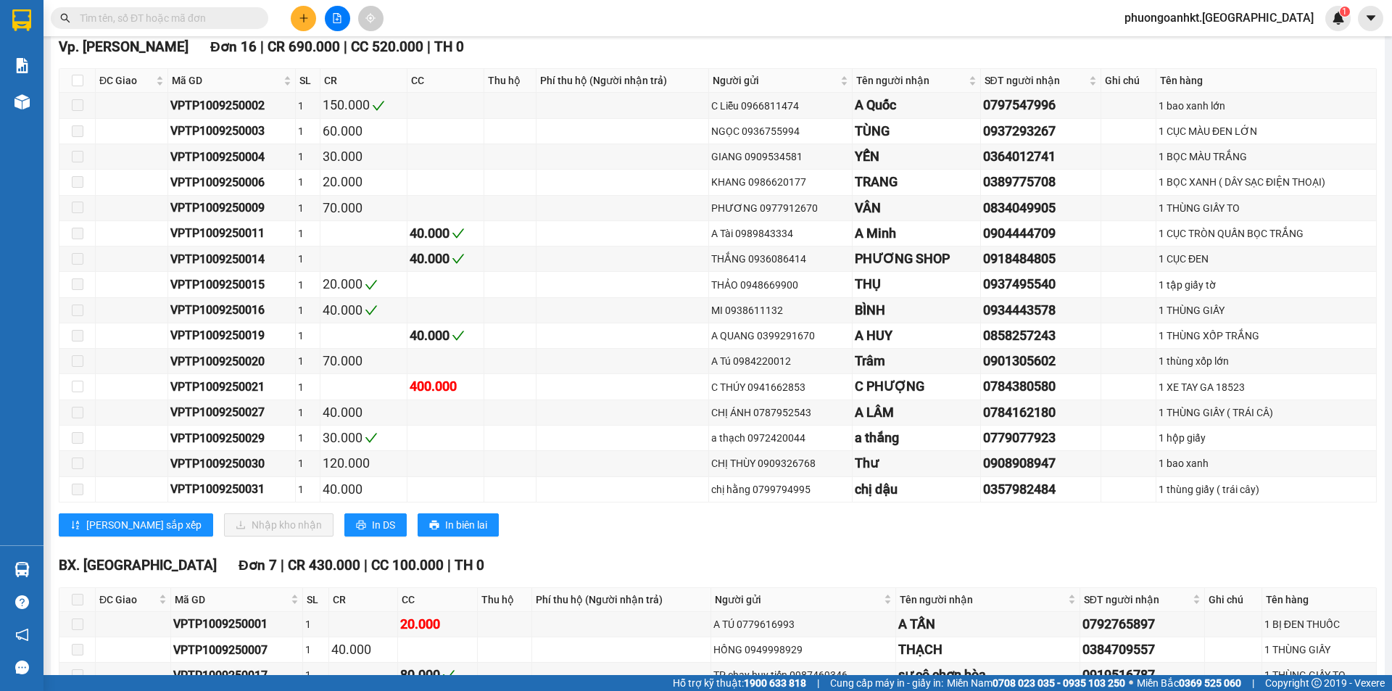
scroll to position [362, 0]
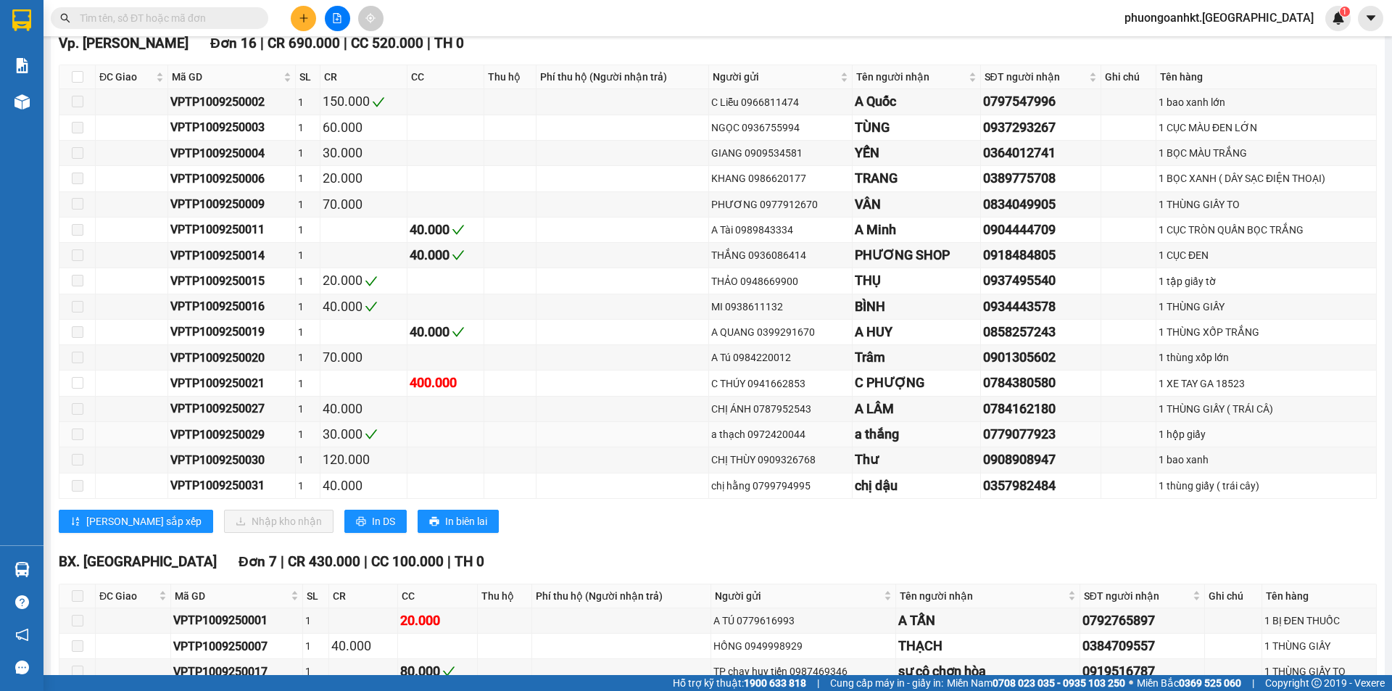
click at [1030, 439] on div "0779077923" at bounding box center [1041, 434] width 116 height 20
